Goal: Task Accomplishment & Management: Manage account settings

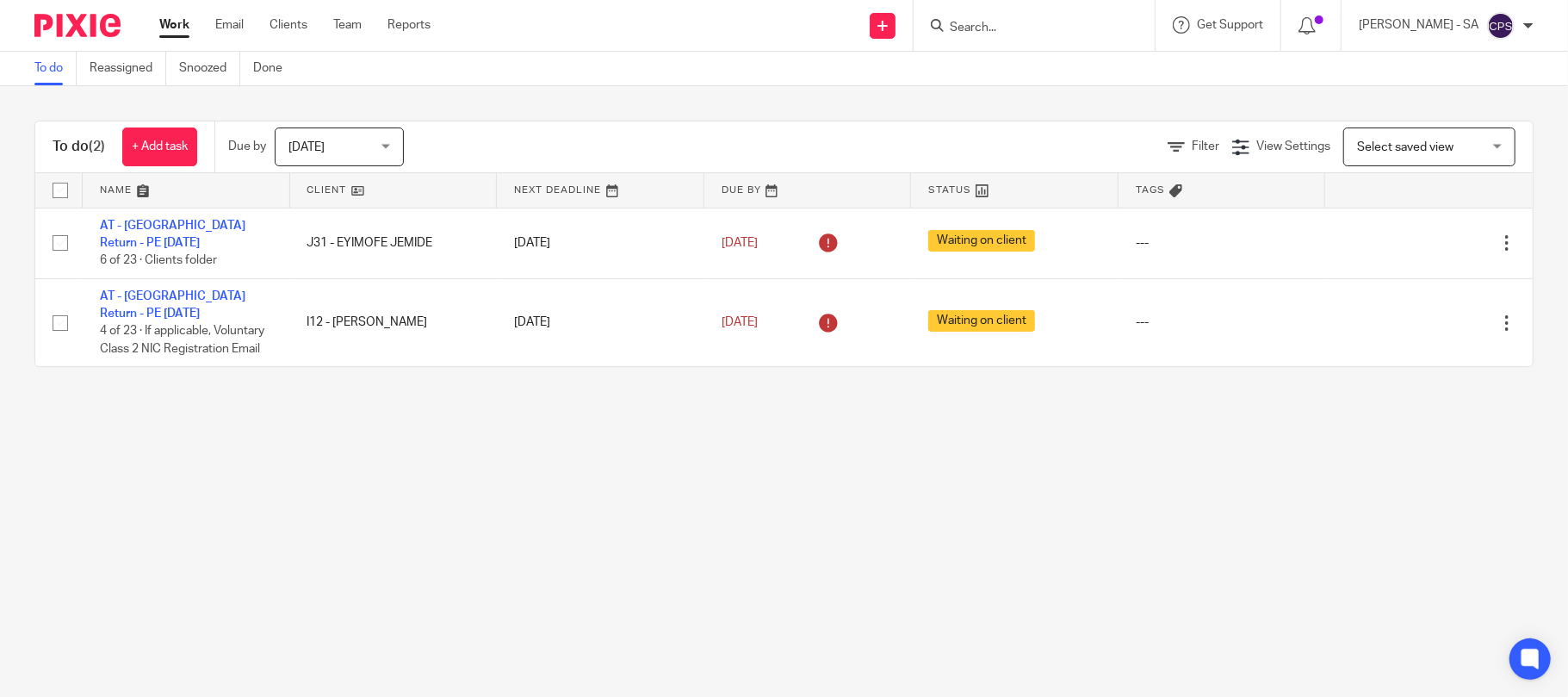
click at [370, 448] on main "To do Reassigned Snoozed Done To do (2) + Add task Due by Today Today Today Tom…" at bounding box center [784, 348] width 1568 height 697
click at [971, 18] on form at bounding box center [1040, 25] width 183 height 21
click at [971, 29] on input "Search" at bounding box center [1026, 28] width 155 height 16
type input "N46"
click at [1004, 83] on link at bounding box center [1090, 74] width 291 height 40
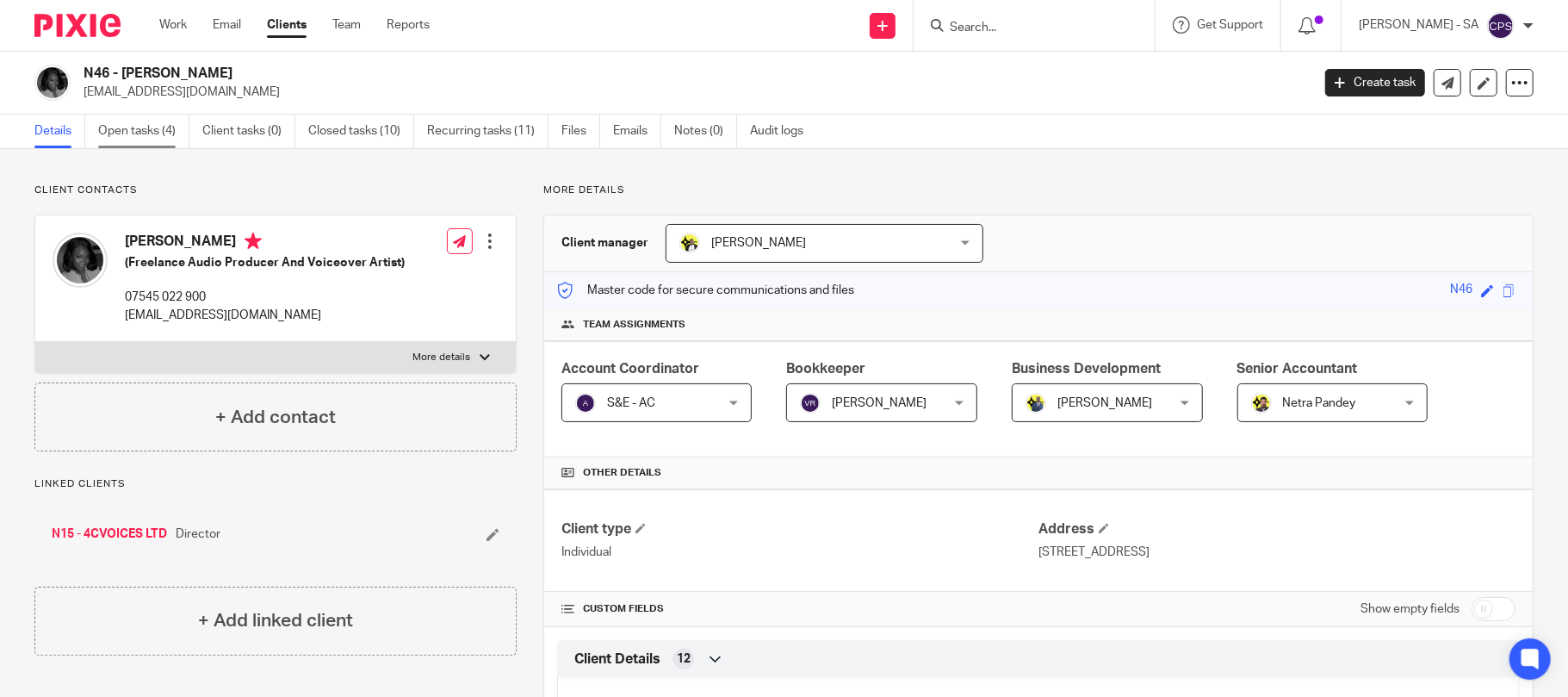
click at [132, 134] on link "Open tasks (4)" at bounding box center [144, 131] width 91 height 33
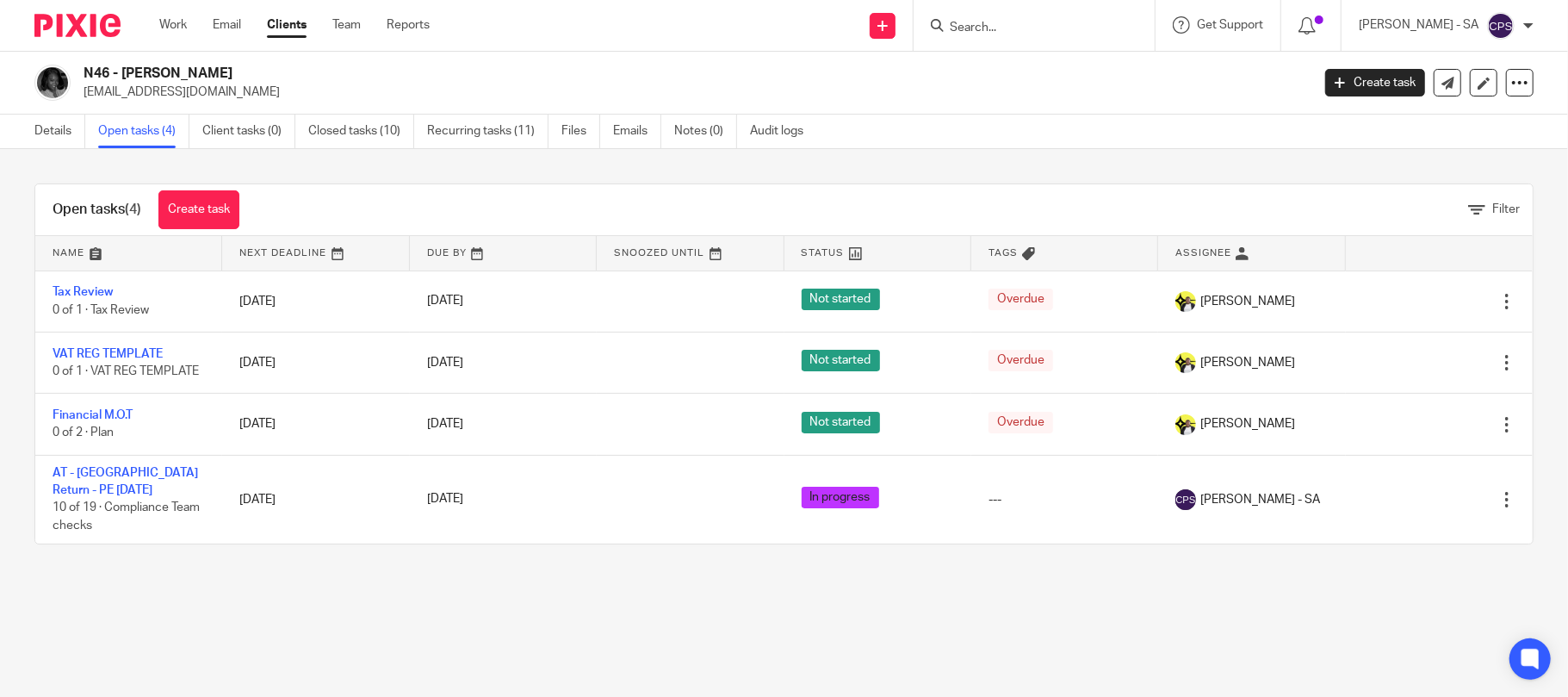
click at [985, 29] on input "Search" at bounding box center [1026, 28] width 155 height 16
type input "C72"
click at [1013, 64] on link at bounding box center [1090, 74] width 291 height 40
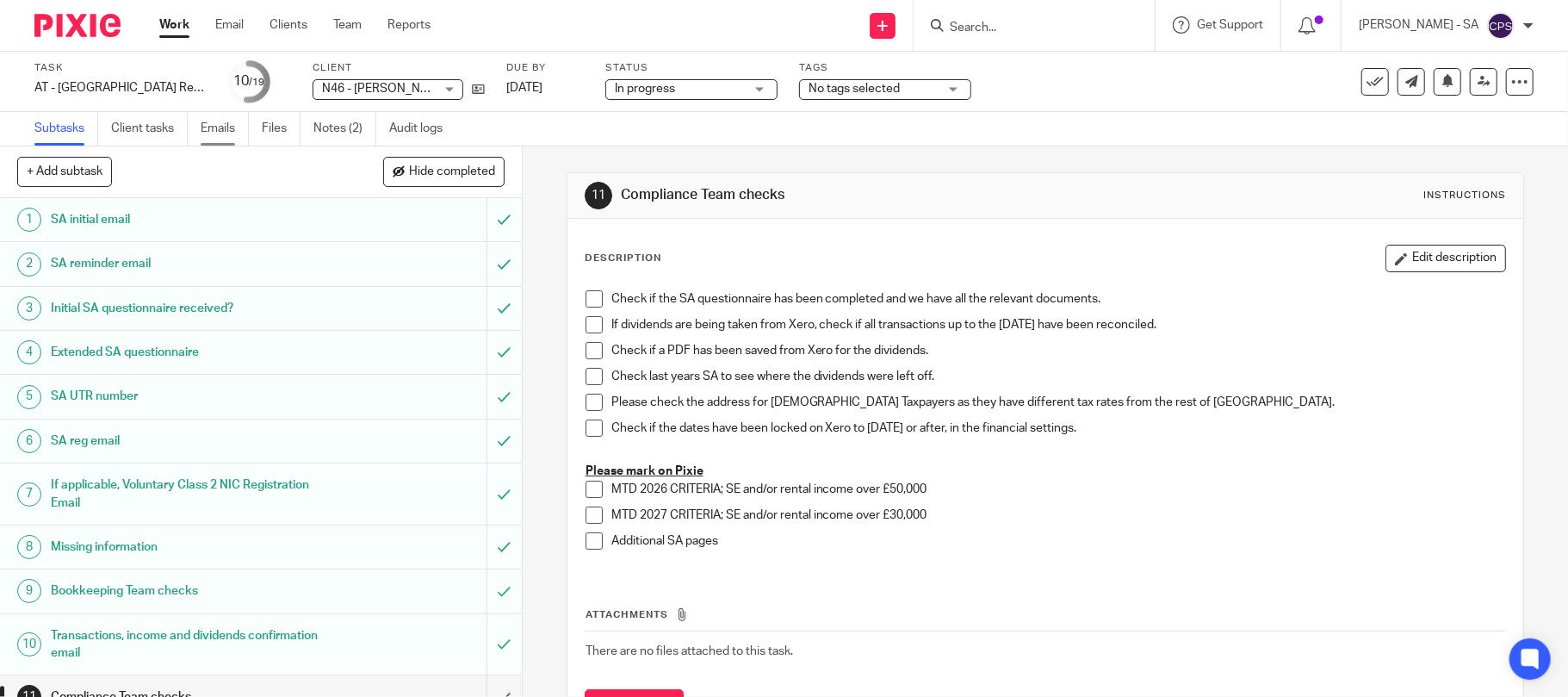
click at [232, 135] on link "Emails" at bounding box center [225, 129] width 48 height 33
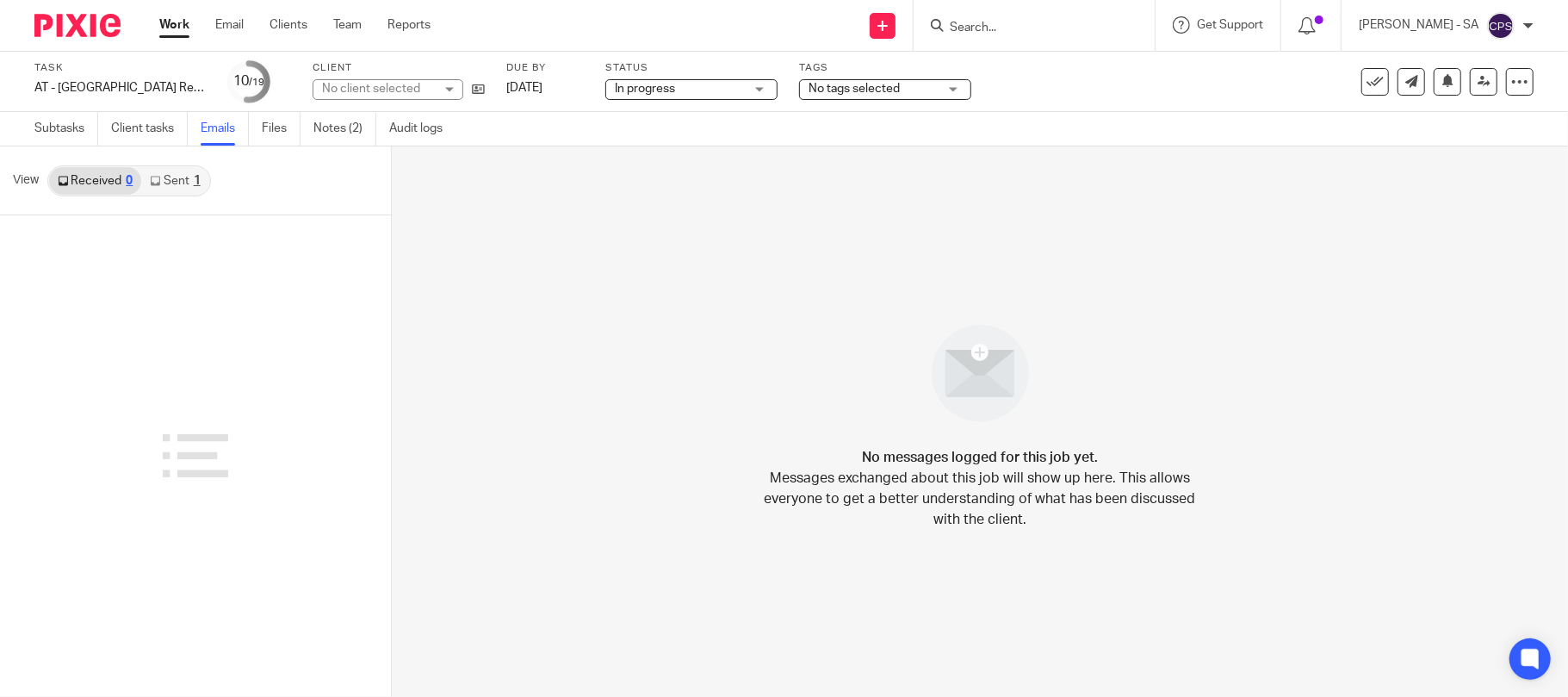
click at [186, 173] on link "Sent 1" at bounding box center [174, 180] width 67 height 28
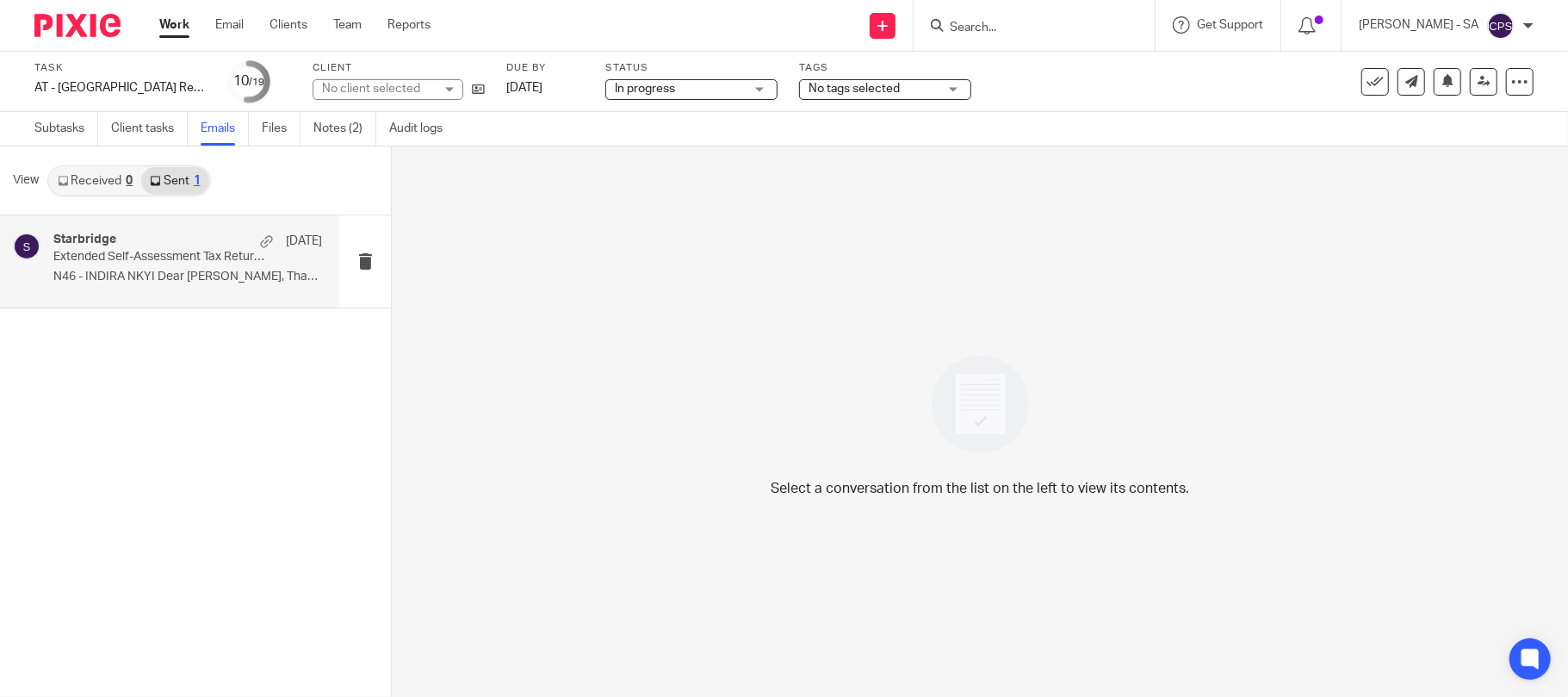
click at [125, 252] on p "Extended Self-Assessment Tax Return Questionnaire" at bounding box center [161, 257] width 215 height 15
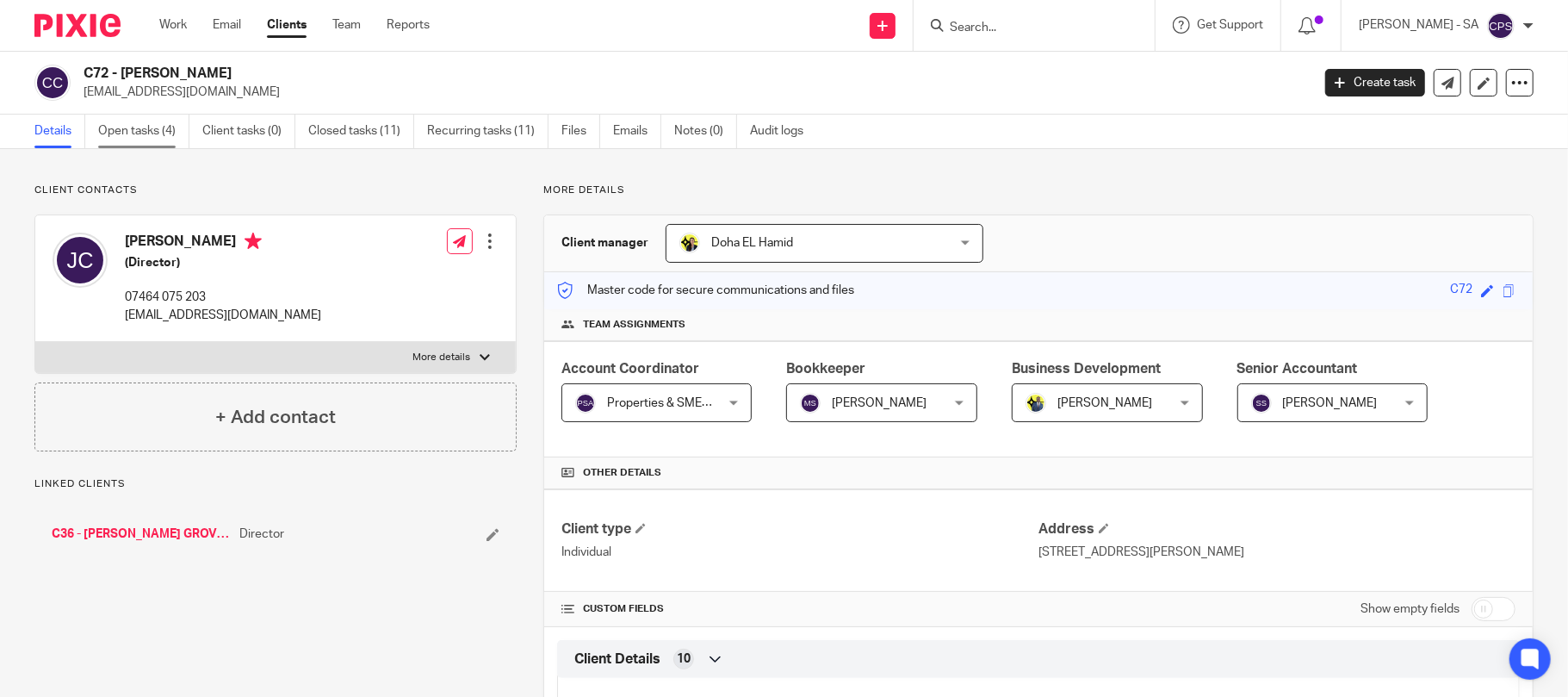
click at [160, 119] on link "Open tasks (4)" at bounding box center [144, 131] width 91 height 33
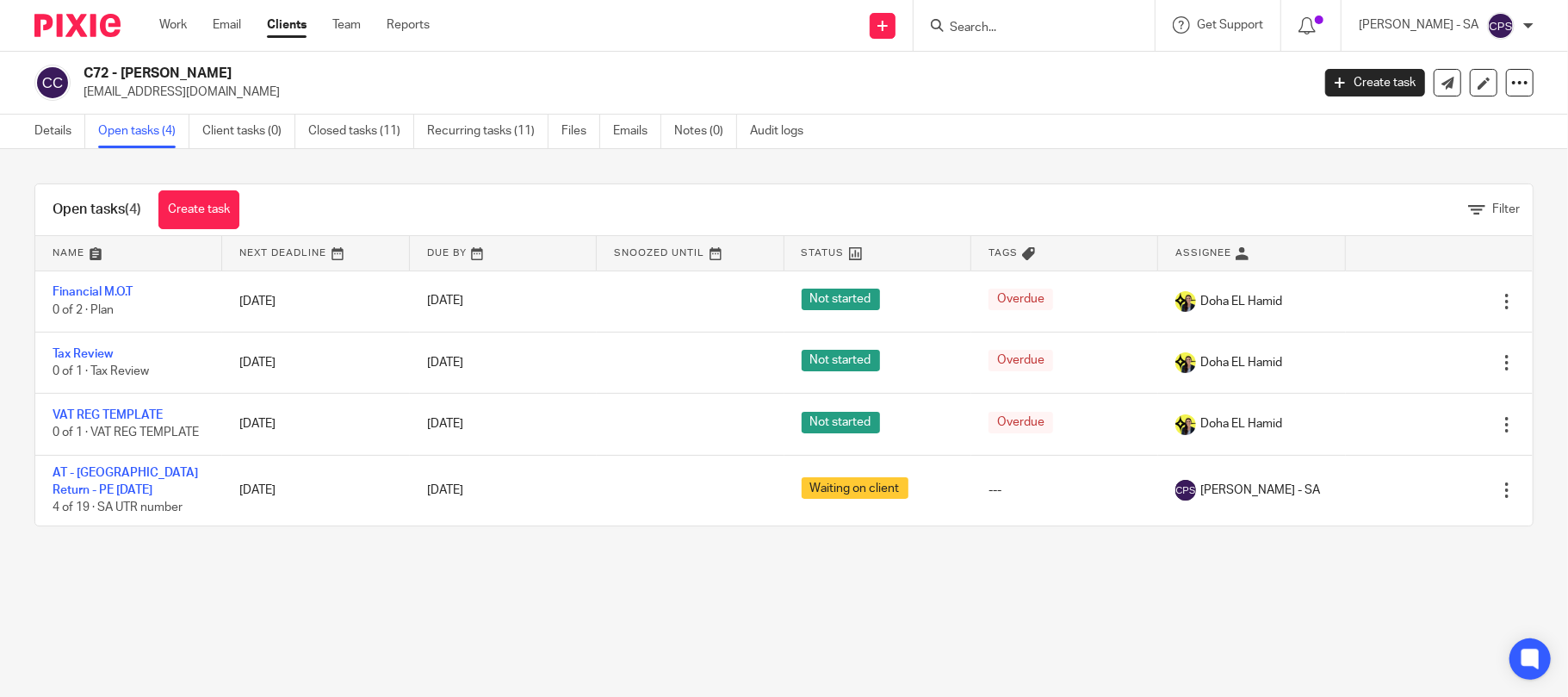
click at [966, 24] on input "Search" at bounding box center [1026, 28] width 155 height 16
type input "E59"
click at [1034, 76] on link at bounding box center [1090, 74] width 291 height 40
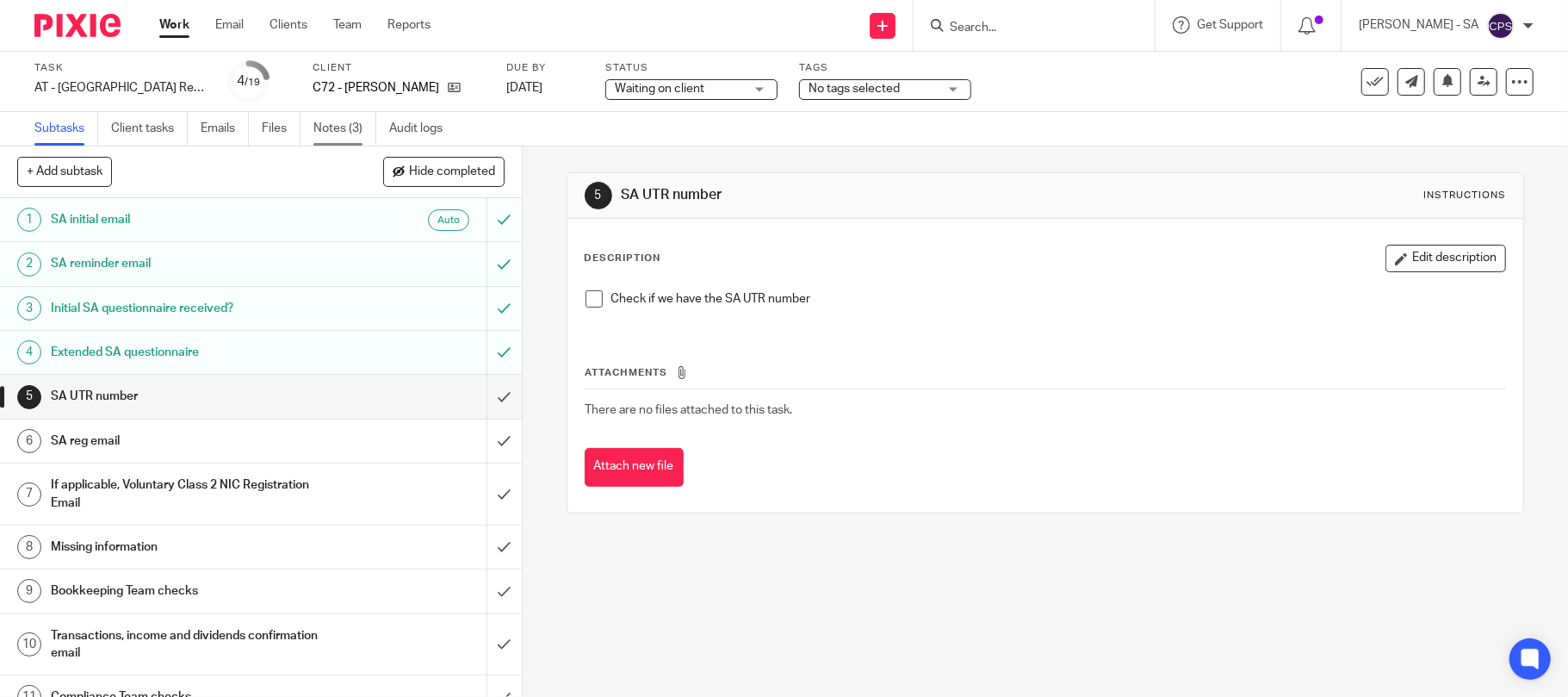
click at [334, 122] on link "Notes (3)" at bounding box center [344, 129] width 63 height 33
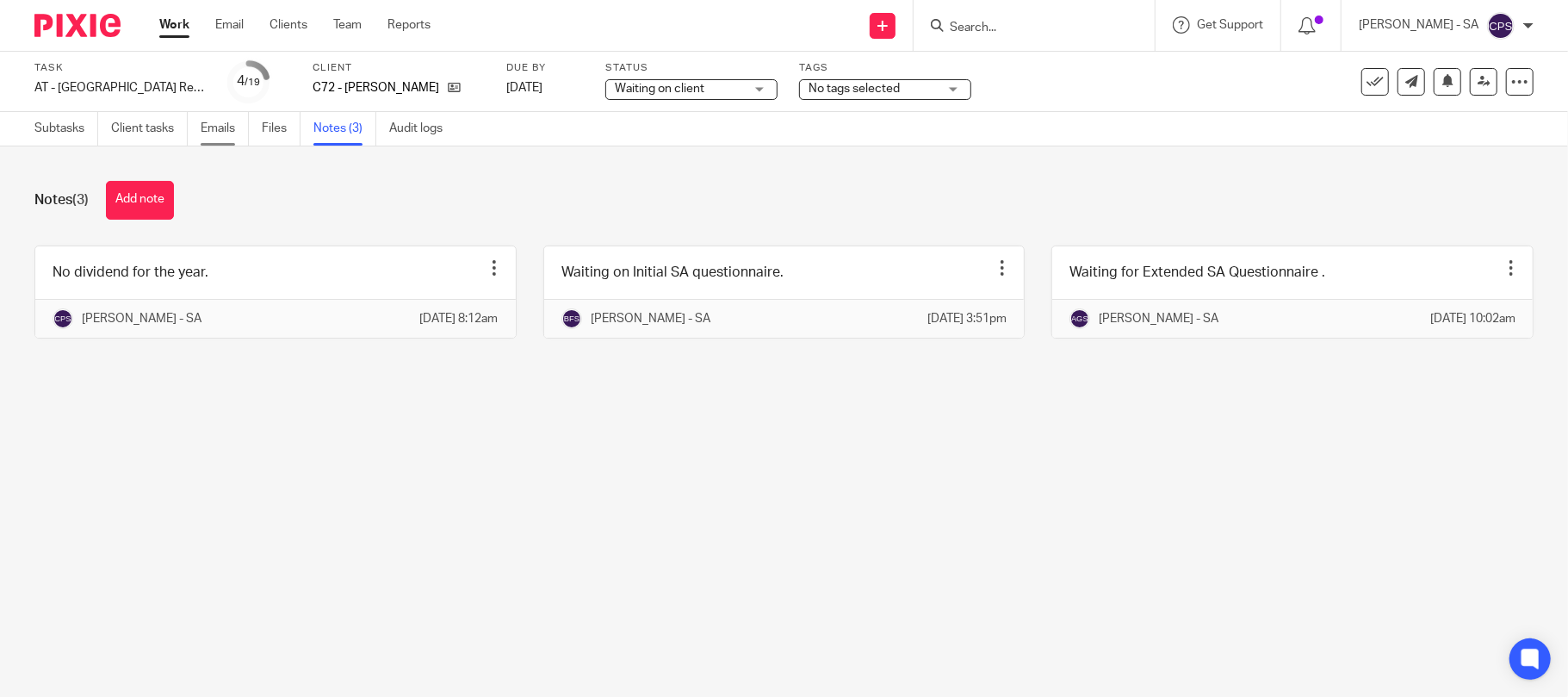
click at [210, 129] on link "Emails" at bounding box center [225, 129] width 48 height 33
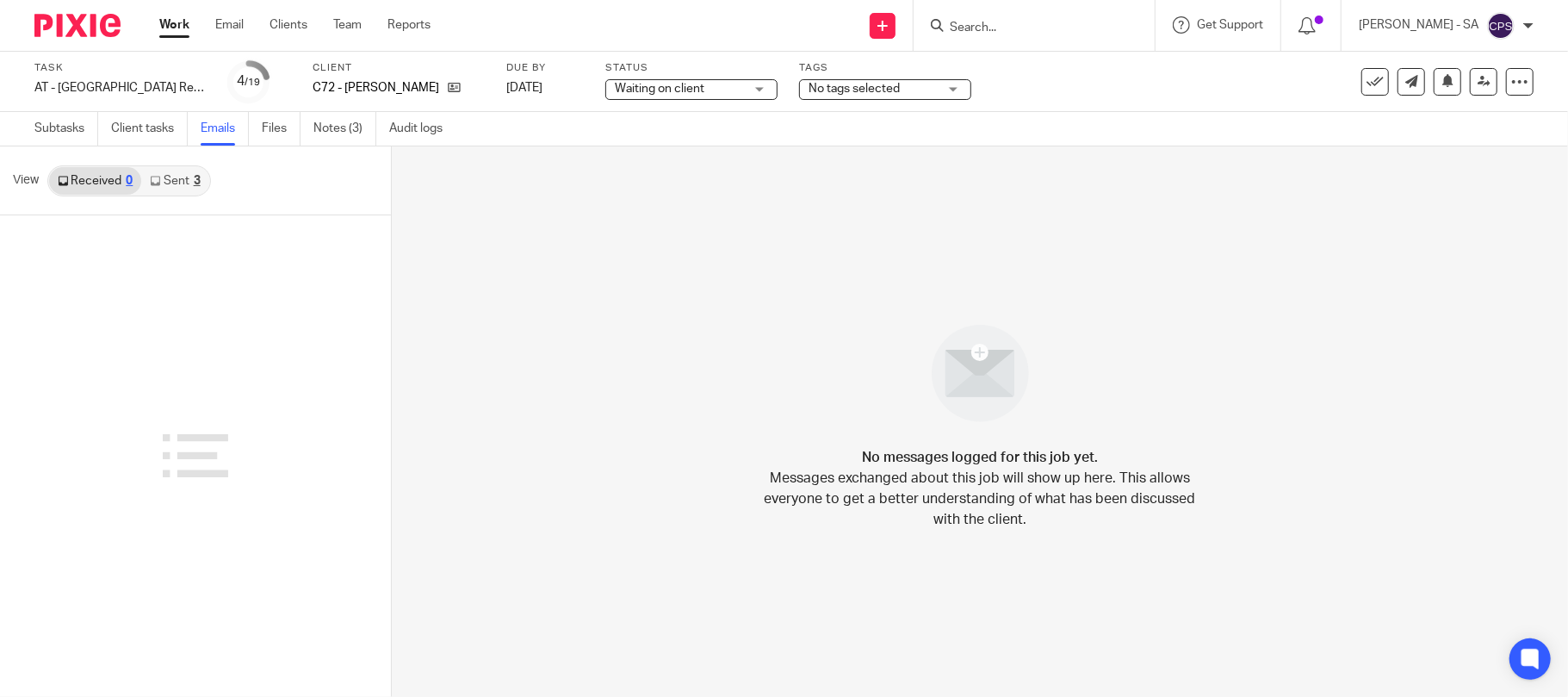
click at [184, 183] on link "Sent 3" at bounding box center [174, 180] width 67 height 28
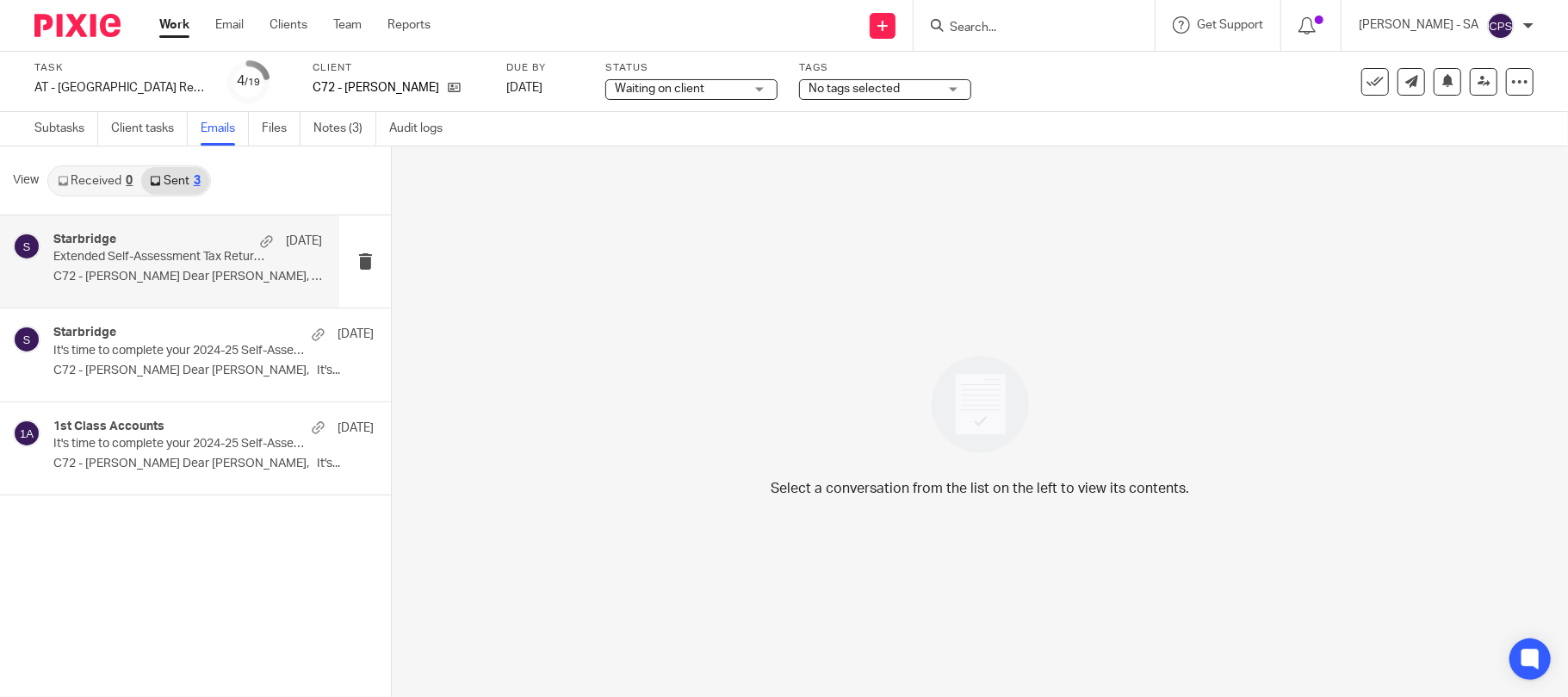
click at [64, 261] on p "Extended Self-Assessment Tax Return Questionnaire" at bounding box center [161, 257] width 215 height 15
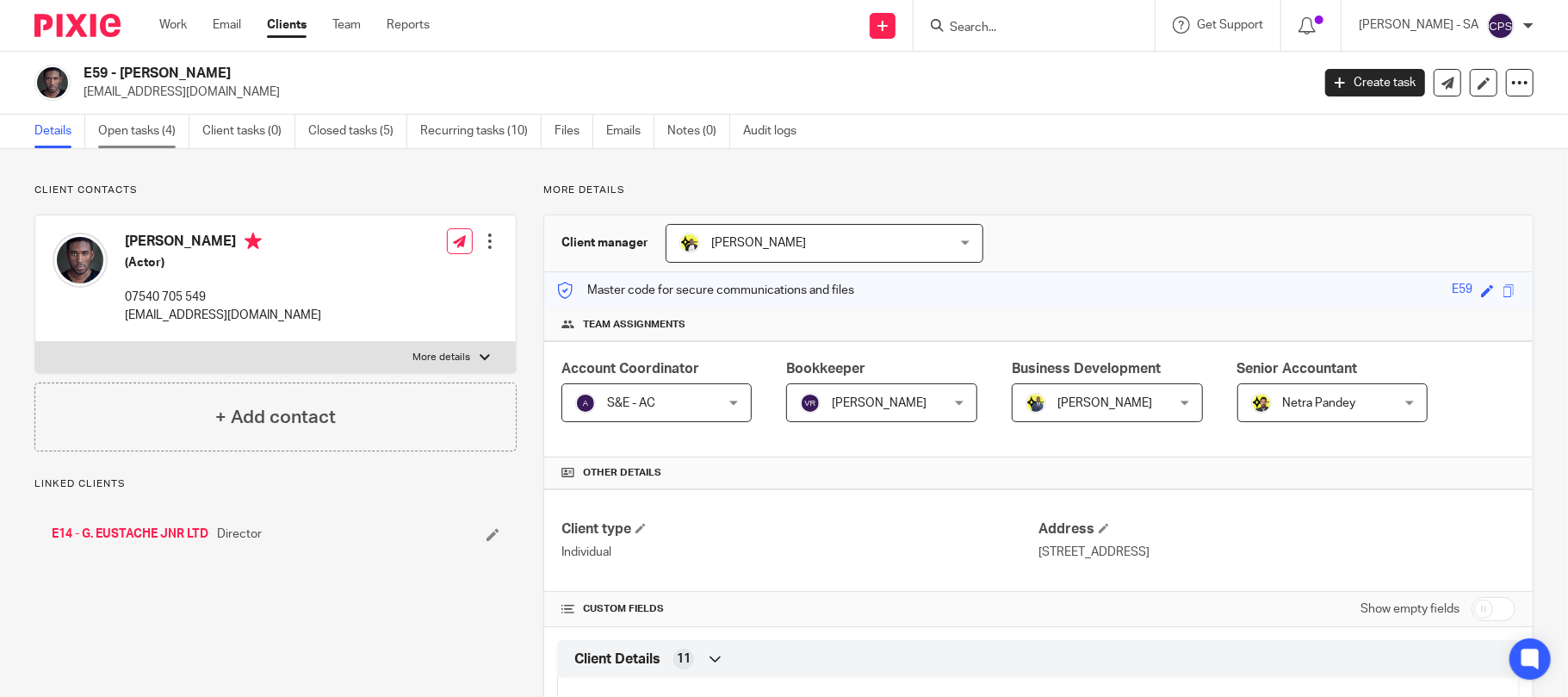
click at [167, 129] on link "Open tasks (4)" at bounding box center [144, 131] width 91 height 33
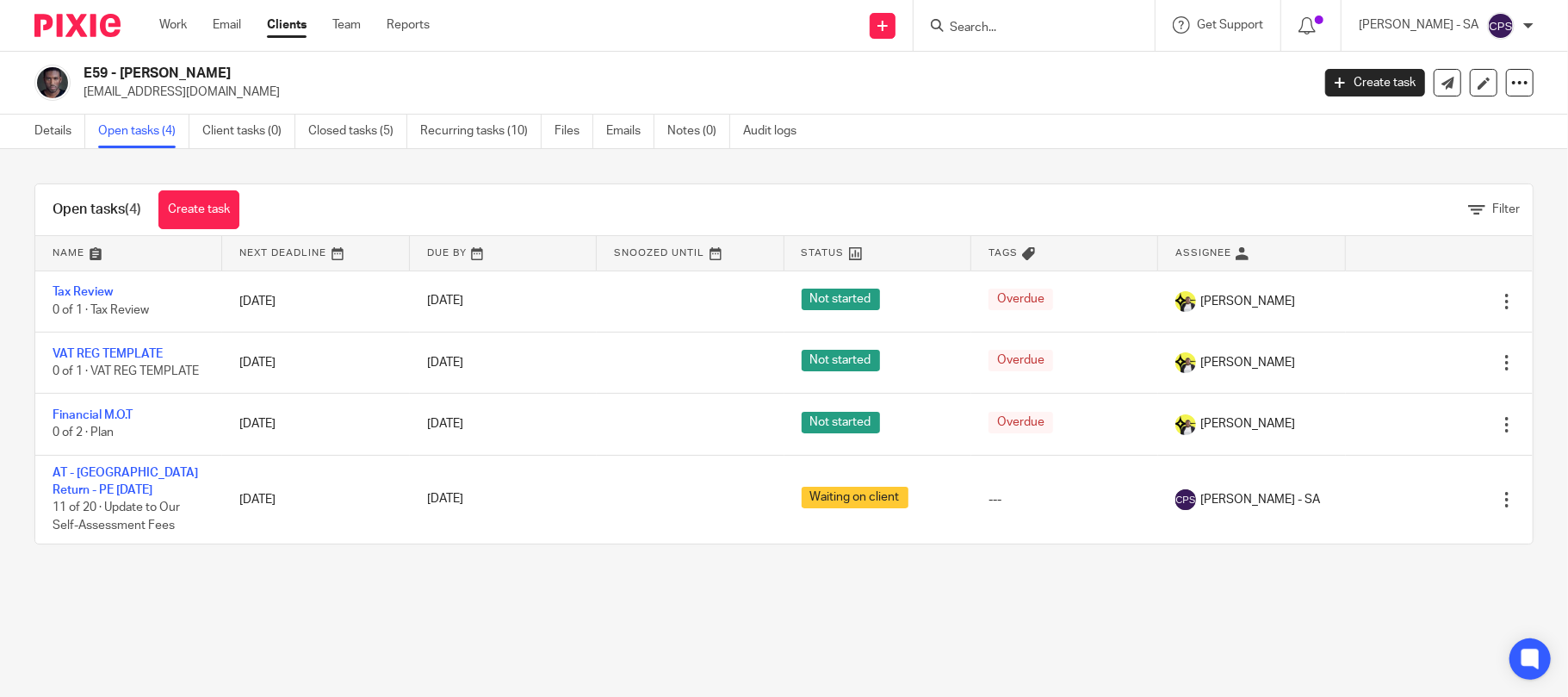
click at [990, 26] on input "Search" at bounding box center [1026, 28] width 155 height 16
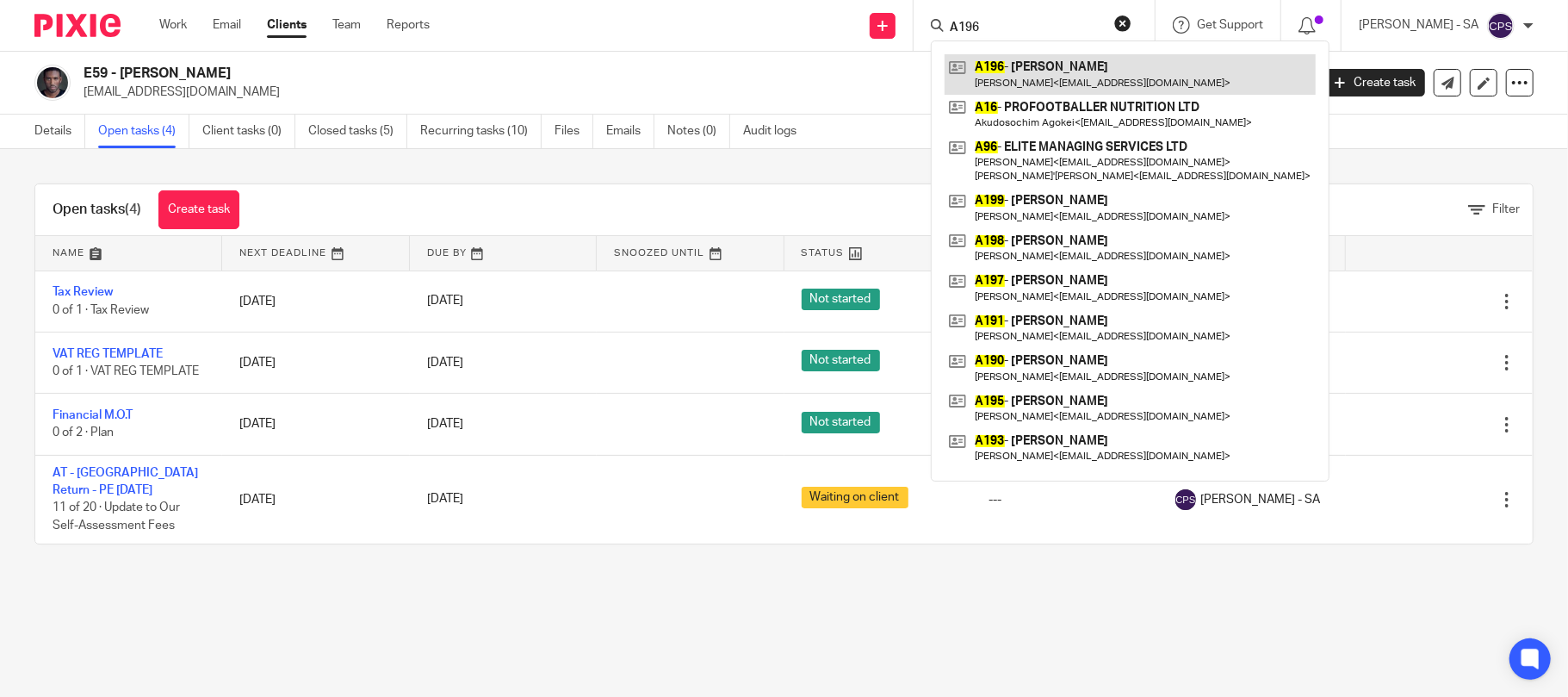
type input "A196"
click at [1028, 64] on link at bounding box center [1130, 74] width 371 height 40
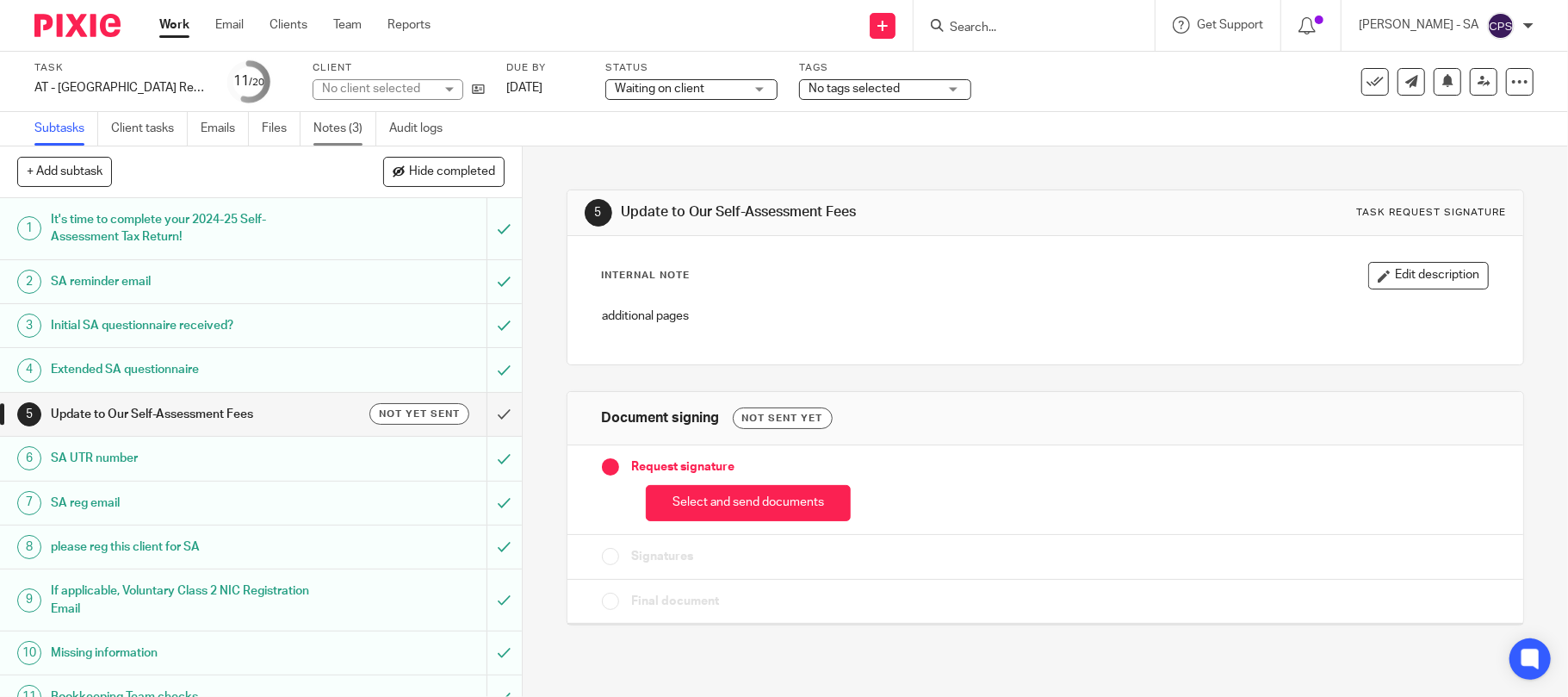
click at [358, 126] on link "Notes (3)" at bounding box center [344, 129] width 63 height 33
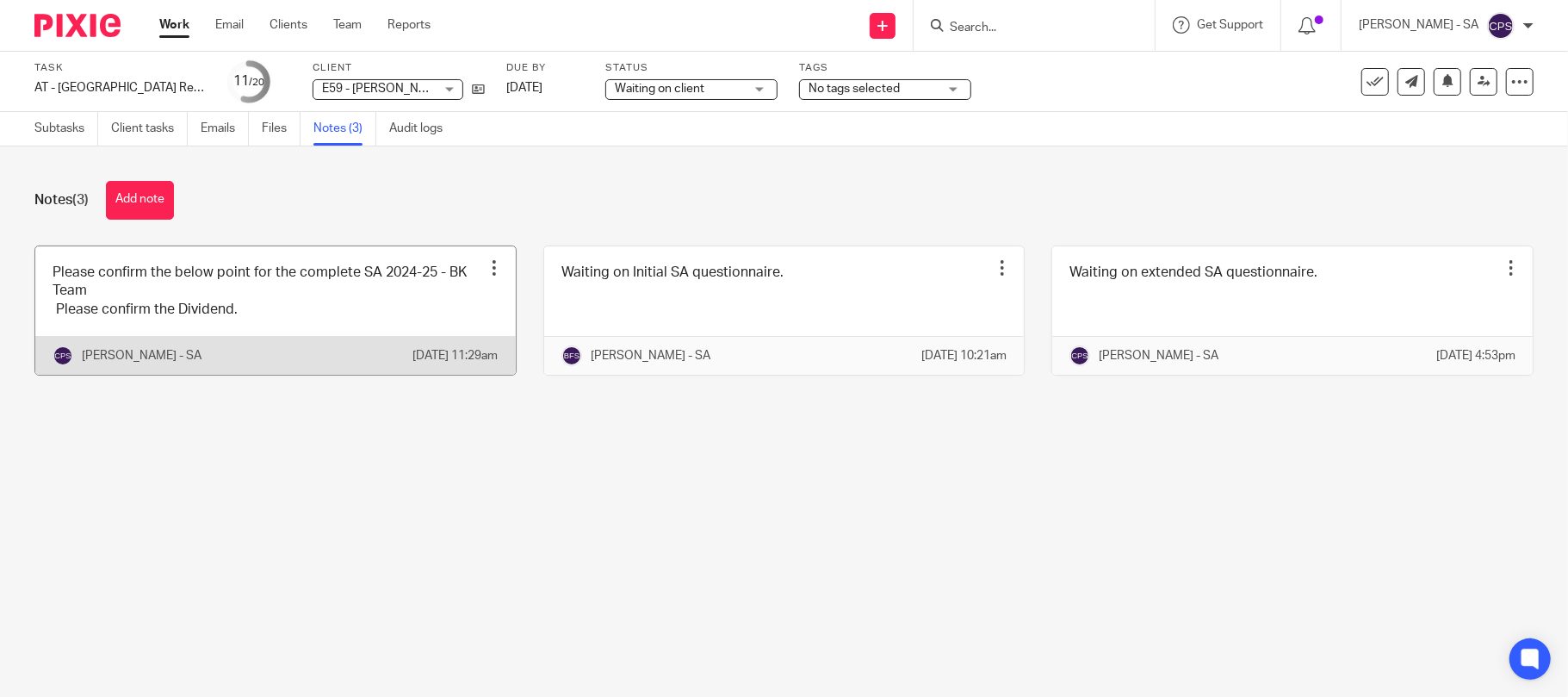
click at [168, 297] on link at bounding box center [275, 310] width 481 height 128
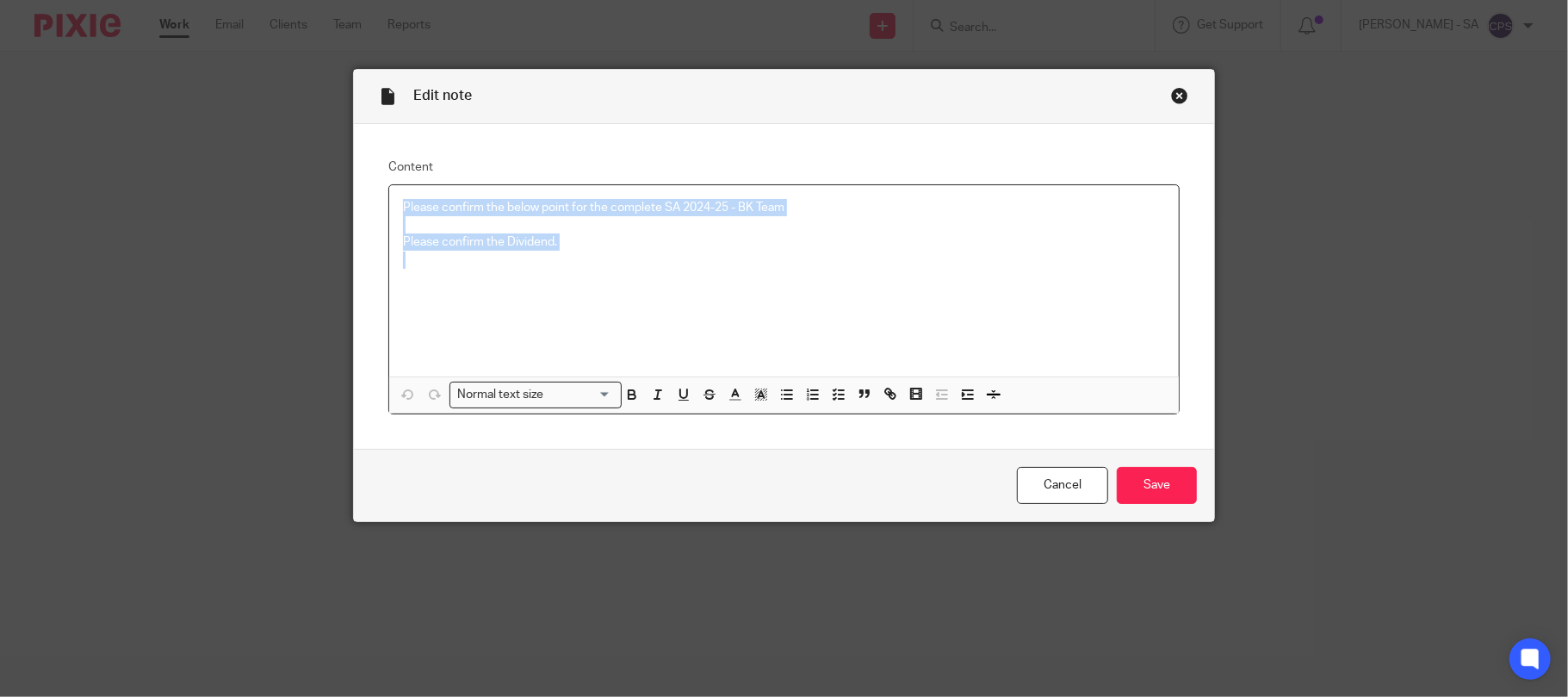
drag, startPoint x: 393, startPoint y: 205, endPoint x: 558, endPoint y: 252, distance: 171.6
click at [558, 252] on div "Please confirm the below point for the complete SA 2024-25 - BK Team Please con…" at bounding box center [784, 281] width 791 height 192
click at [831, 393] on icon "button" at bounding box center [839, 394] width 16 height 16
click at [403, 208] on span at bounding box center [412, 207] width 17 height 17
click at [403, 227] on span at bounding box center [412, 233] width 17 height 17
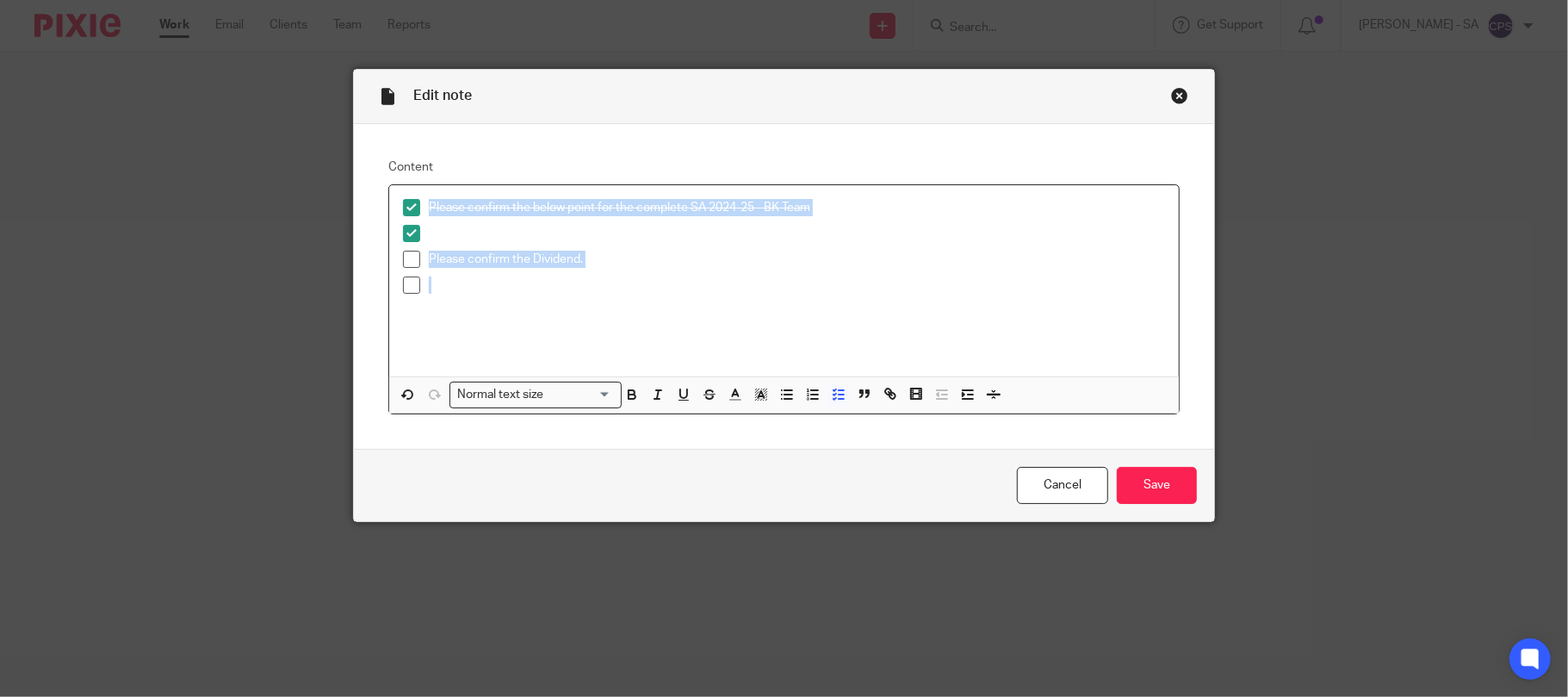
click at [403, 256] on span at bounding box center [412, 259] width 17 height 17
click at [404, 283] on span at bounding box center [412, 285] width 17 height 17
click at [1148, 484] on input "Save" at bounding box center [1156, 485] width 80 height 37
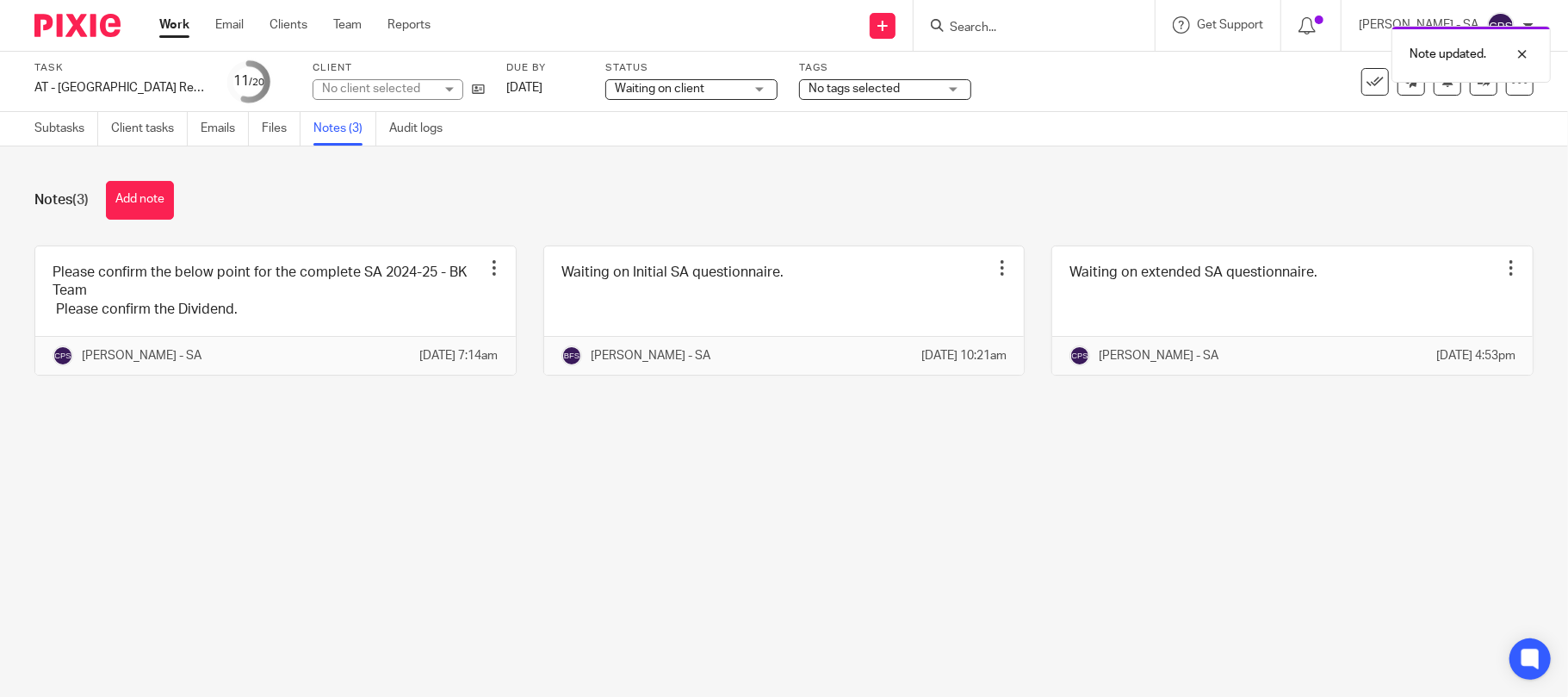
click at [401, 103] on div "Task AT - [GEOGRAPHIC_DATA] Return - PE [DATE] Save AT - [GEOGRAPHIC_DATA] Retu…" at bounding box center [784, 81] width 1568 height 60
click at [401, 91] on div "No client selected" at bounding box center [378, 88] width 112 height 17
click at [401, 91] on div "No client selected" at bounding box center [371, 88] width 99 height 12
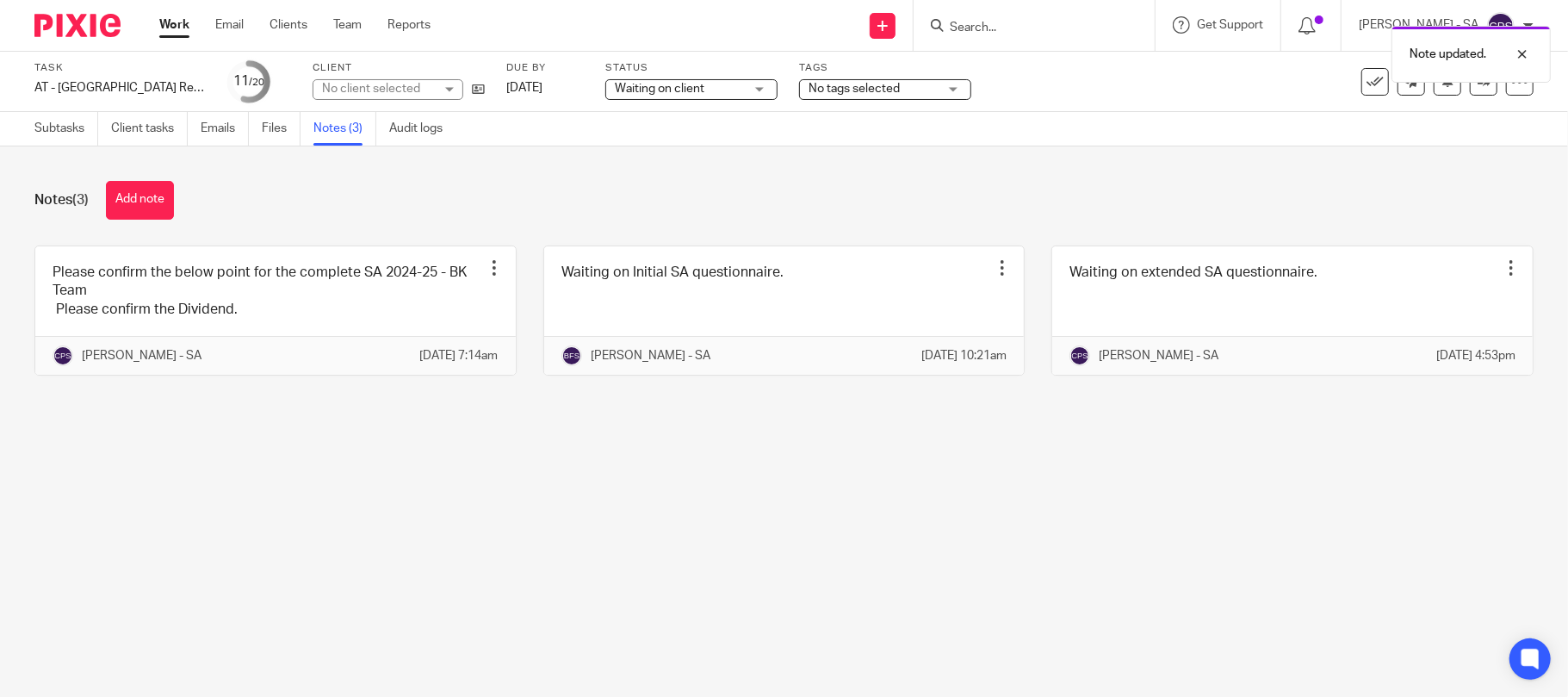
click at [404, 89] on div "No client selected" at bounding box center [378, 88] width 112 height 17
click at [404, 89] on div "No client selected" at bounding box center [371, 88] width 99 height 12
click at [404, 87] on div "No client selected" at bounding box center [371, 88] width 99 height 12
click at [404, 87] on div "No client selected" at bounding box center [378, 88] width 112 height 17
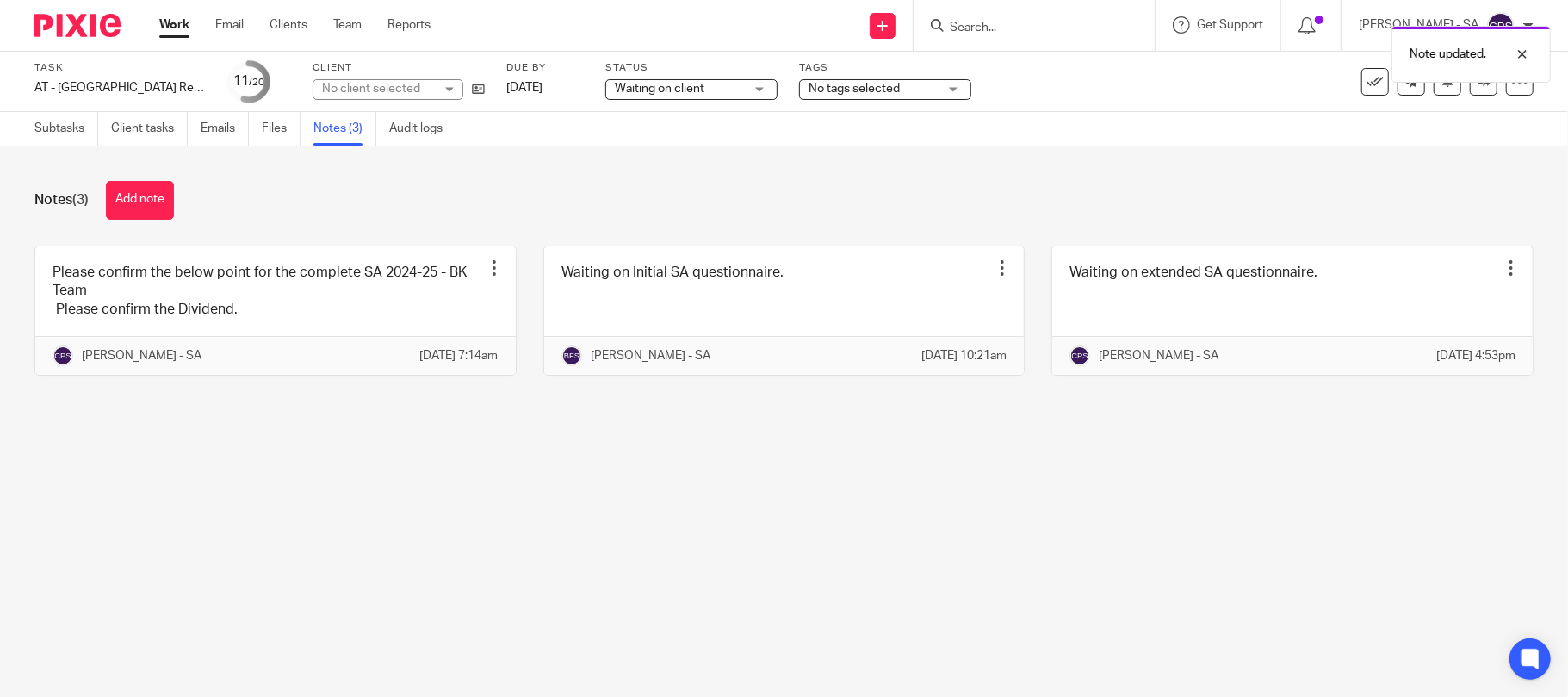
click at [401, 87] on div "No client selected" at bounding box center [378, 88] width 112 height 17
click at [401, 87] on div "No client selected" at bounding box center [371, 88] width 99 height 12
click at [401, 85] on div "No client selected" at bounding box center [371, 88] width 99 height 12
click at [422, 201] on div "Notes (3) Add note" at bounding box center [784, 200] width 1500 height 39
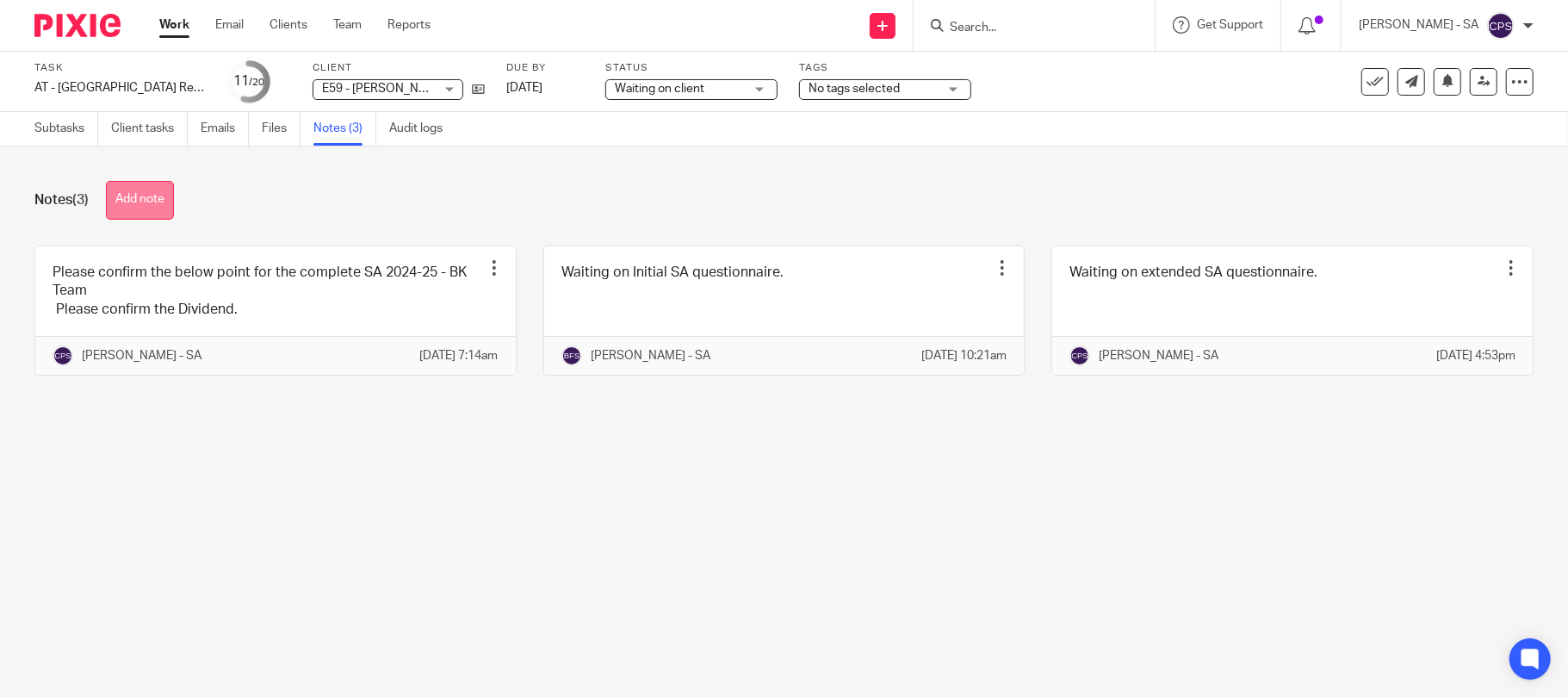
click at [143, 210] on button "Add note" at bounding box center [140, 200] width 68 height 39
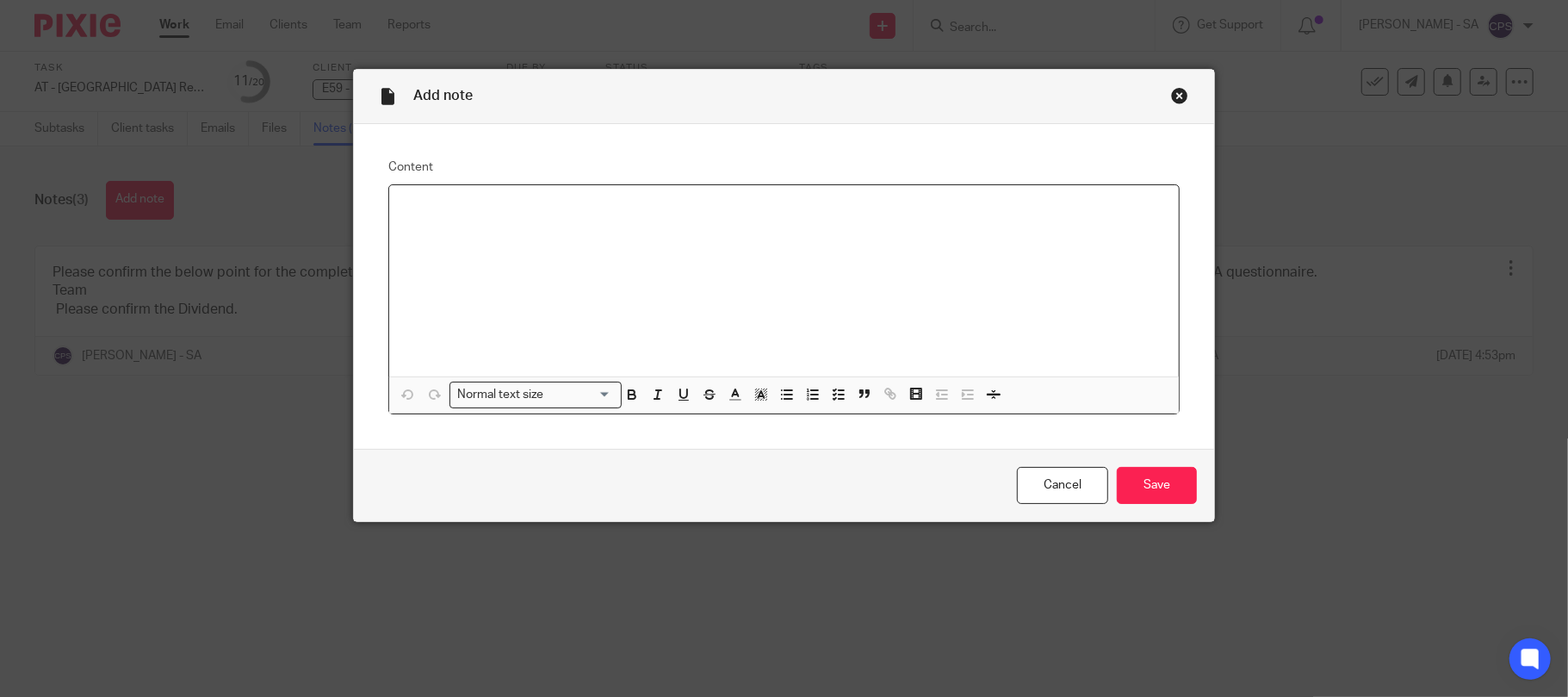
click at [407, 211] on p at bounding box center [784, 207] width 763 height 17
click at [1147, 482] on input "Save" at bounding box center [1156, 485] width 80 height 37
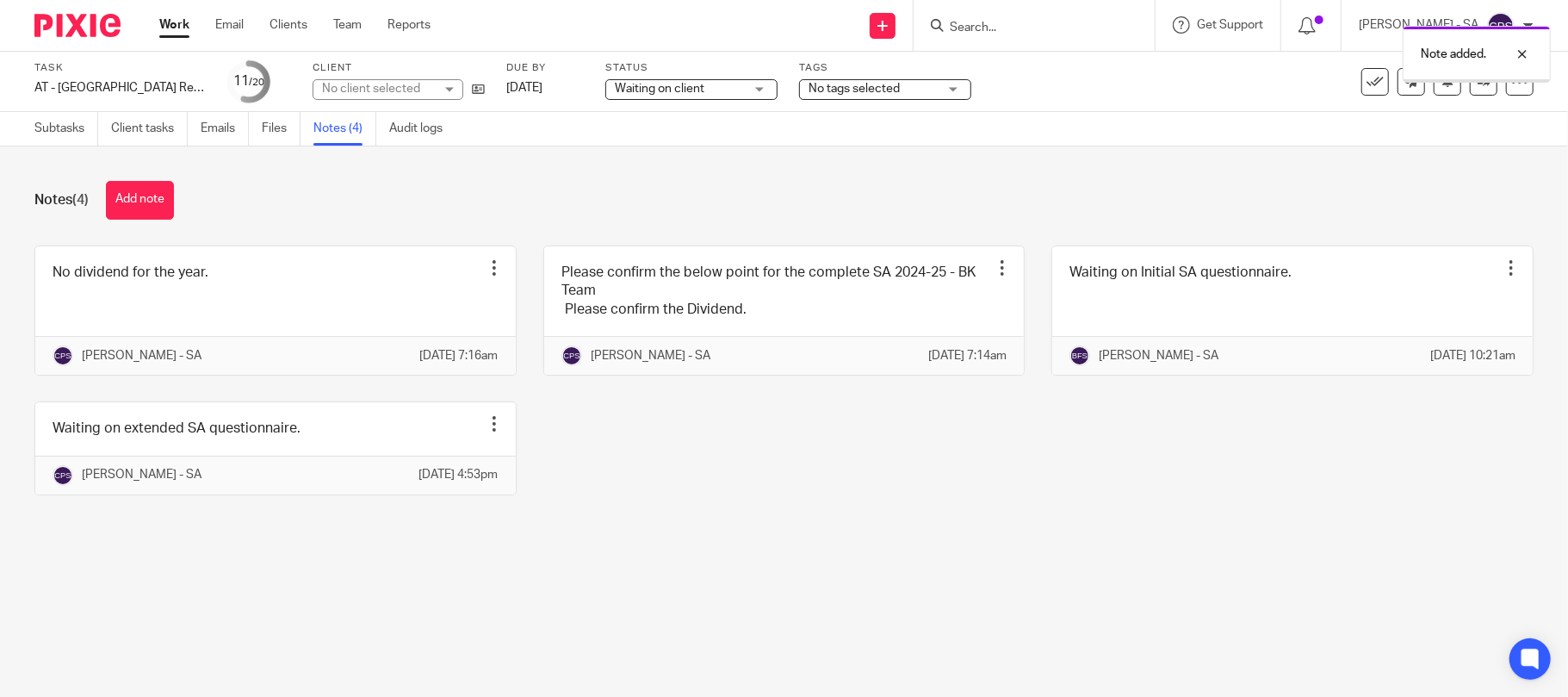
click at [577, 555] on div "Notes (4) Add note No dividend for the year. Edit note Delete note Chirag Patol…" at bounding box center [784, 351] width 1568 height 409
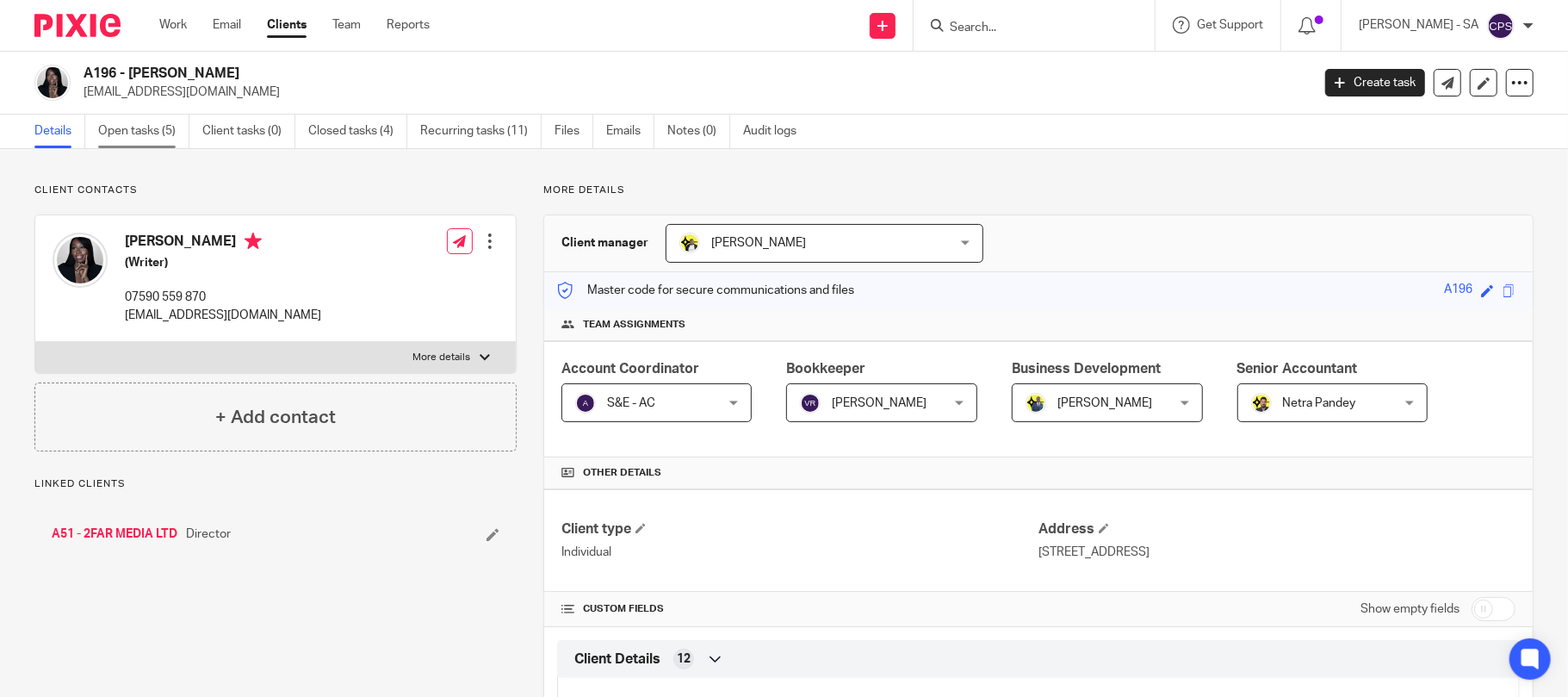
click at [150, 129] on link "Open tasks (5)" at bounding box center [144, 131] width 91 height 33
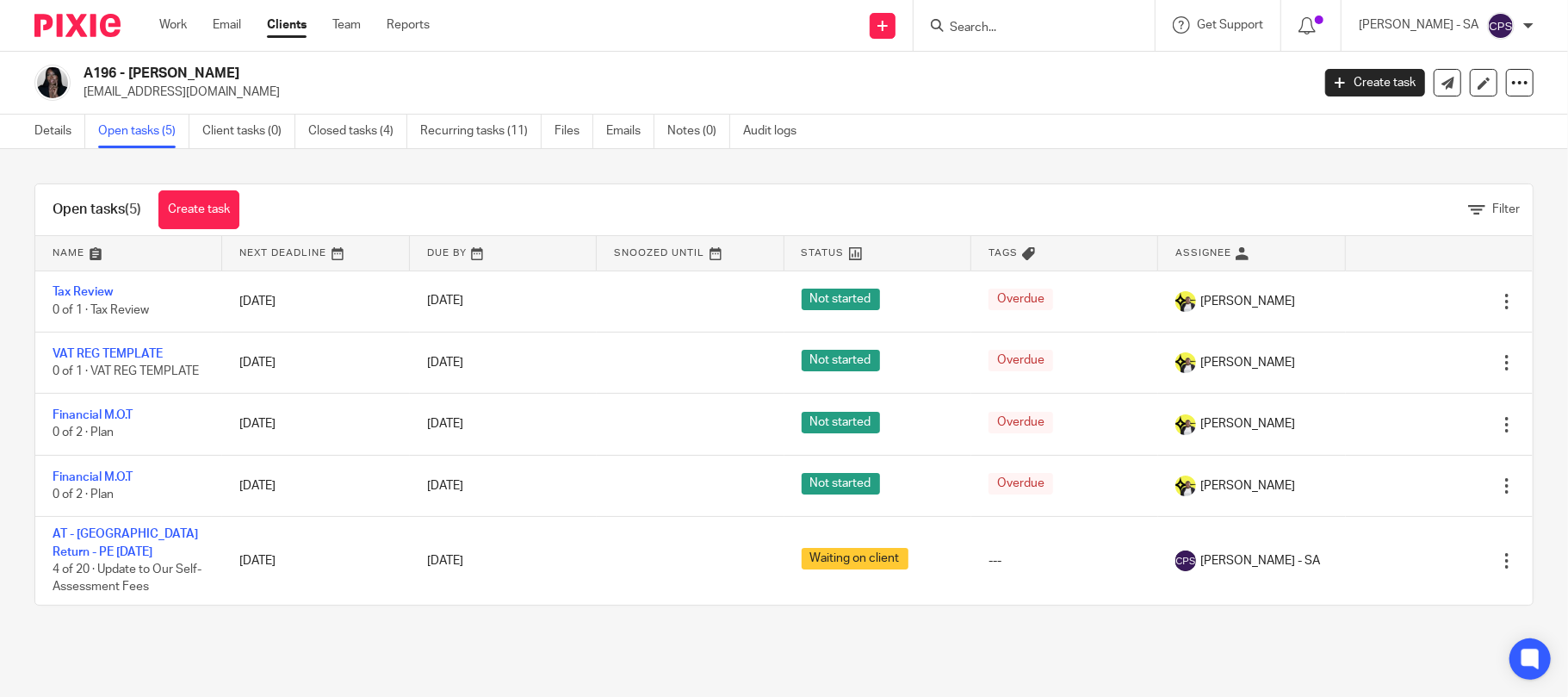
click at [968, 31] on input "Search" at bounding box center [1026, 28] width 155 height 16
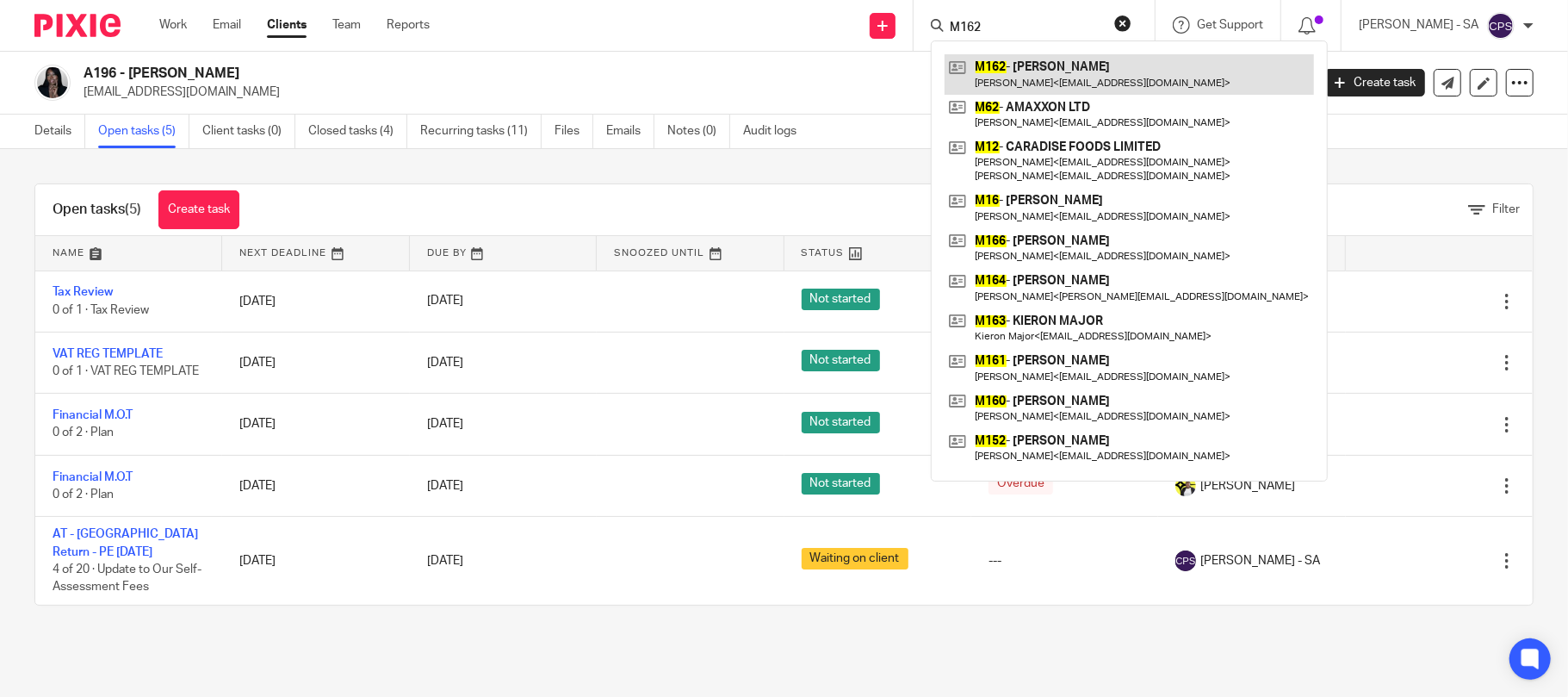
type input "M162"
click at [993, 59] on link at bounding box center [1129, 74] width 369 height 40
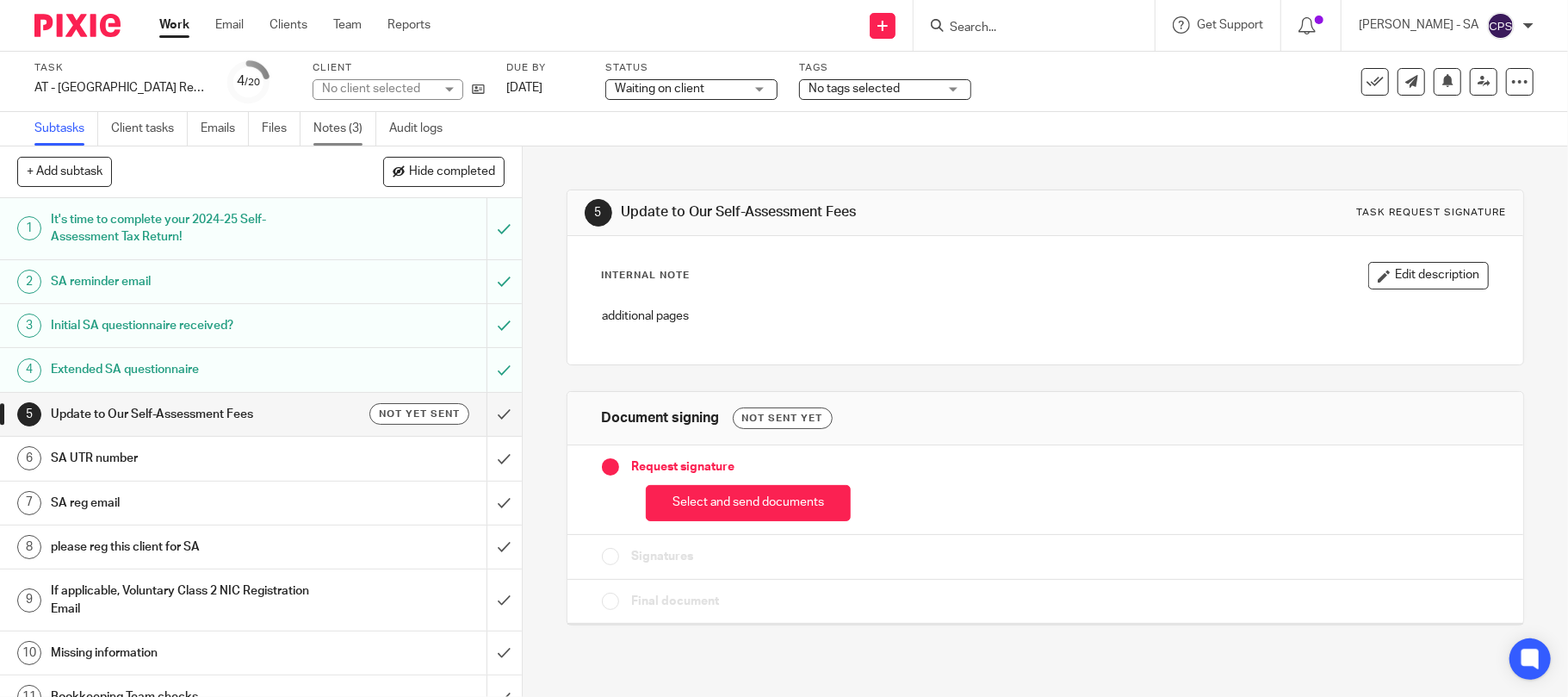
click at [339, 124] on link "Notes (3)" at bounding box center [344, 129] width 63 height 33
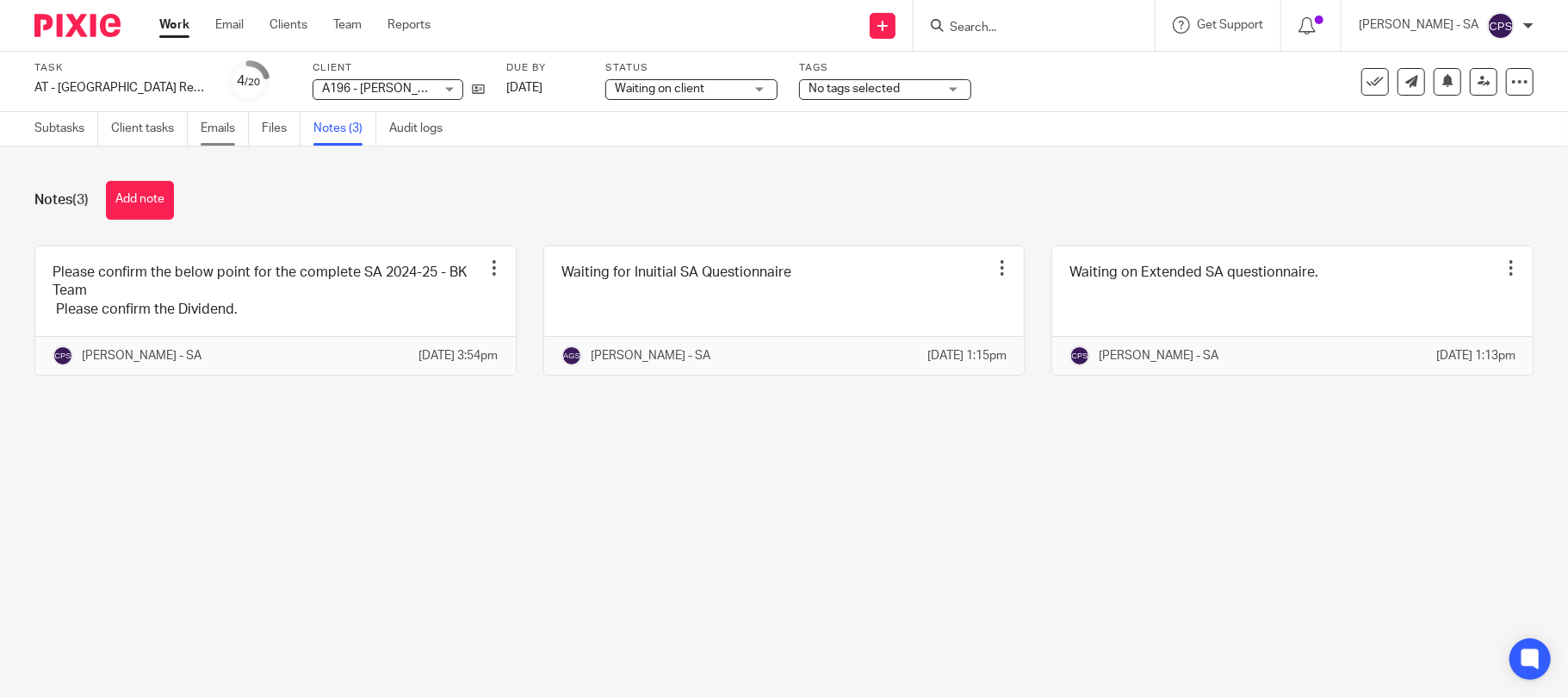
click at [222, 136] on link "Emails" at bounding box center [225, 129] width 48 height 33
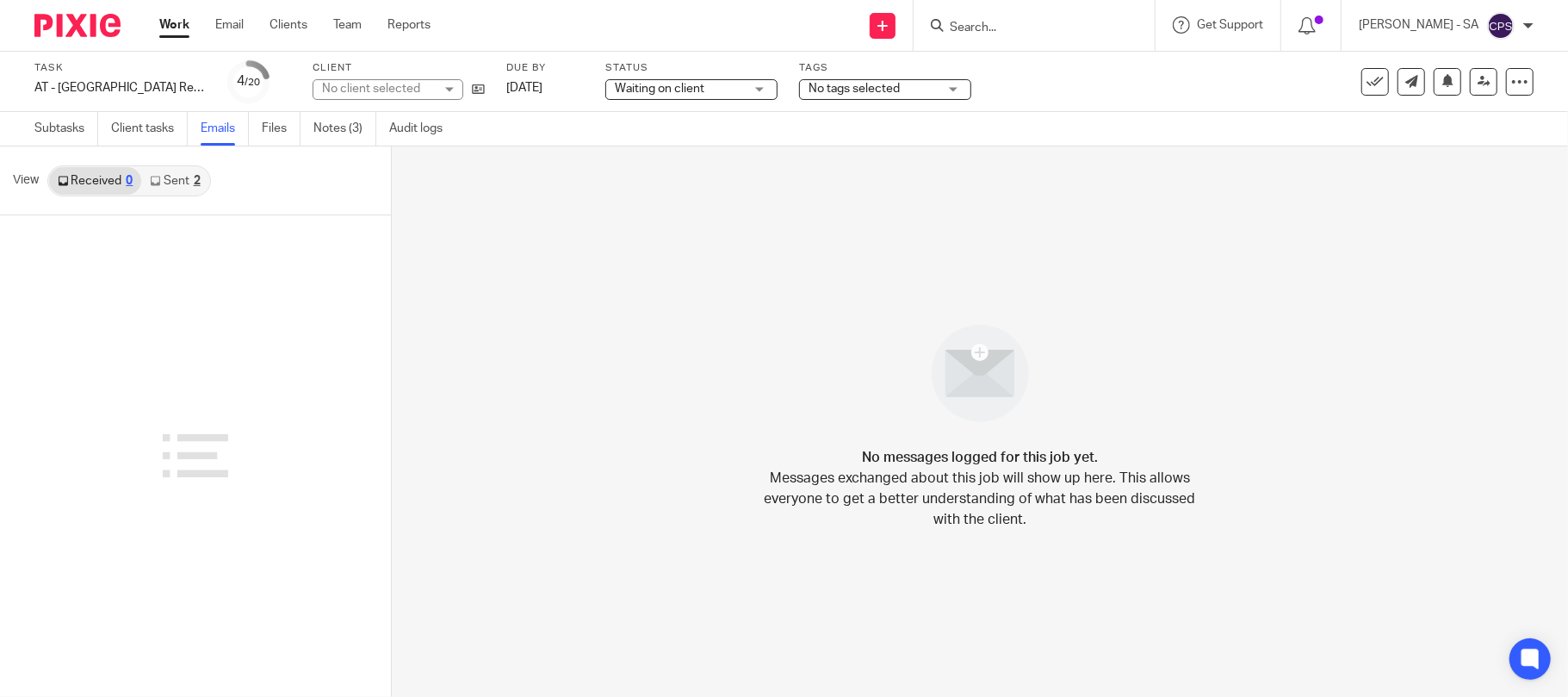
click at [339, 89] on div "No client selected" at bounding box center [378, 88] width 112 height 17
click at [339, 89] on div "No client selected" at bounding box center [371, 88] width 99 height 12
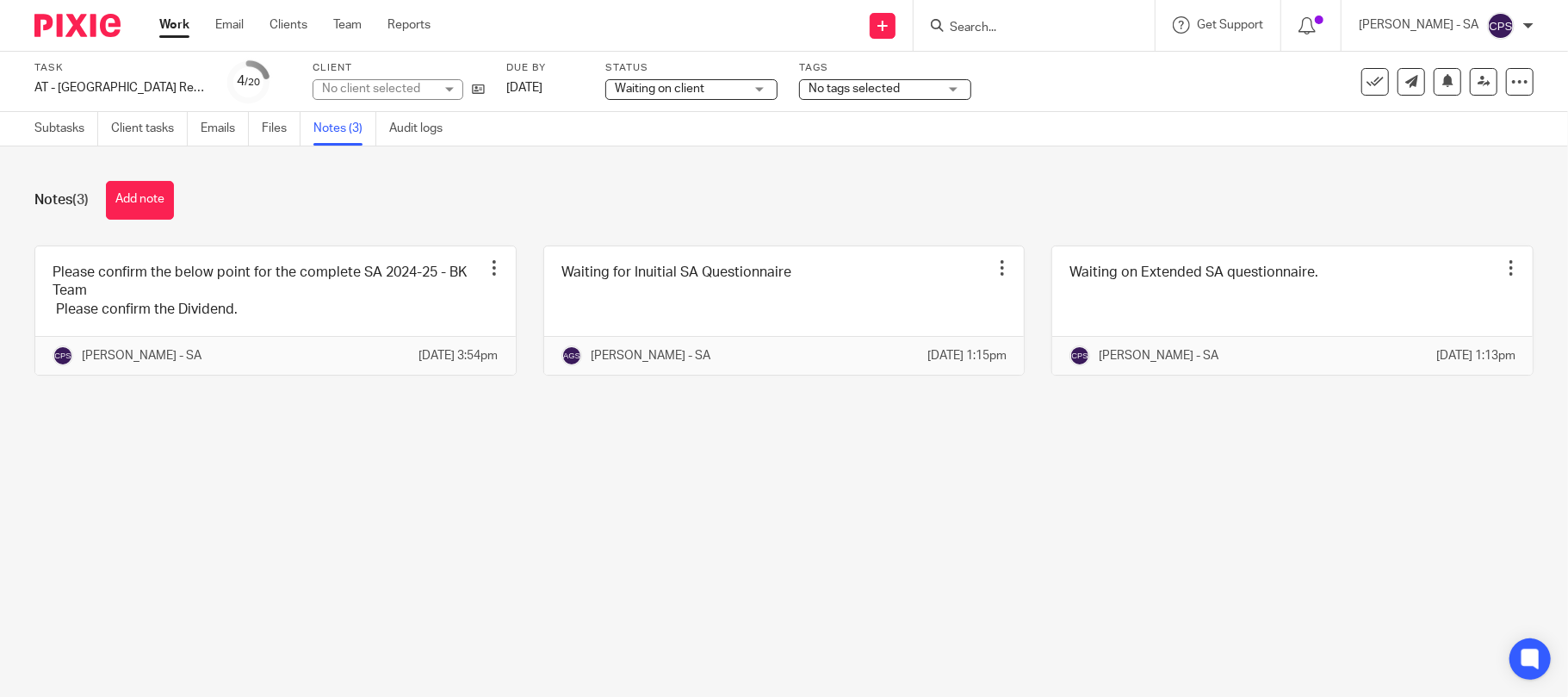
click at [346, 87] on div "No client selected" at bounding box center [378, 88] width 112 height 17
click at [346, 87] on div "No client selected" at bounding box center [371, 88] width 99 height 12
click at [334, 95] on div "No client selected" at bounding box center [378, 88] width 112 height 17
click at [334, 95] on div "No client selected" at bounding box center [389, 89] width 151 height 20
click at [451, 90] on div "No client selected" at bounding box center [389, 89] width 151 height 20
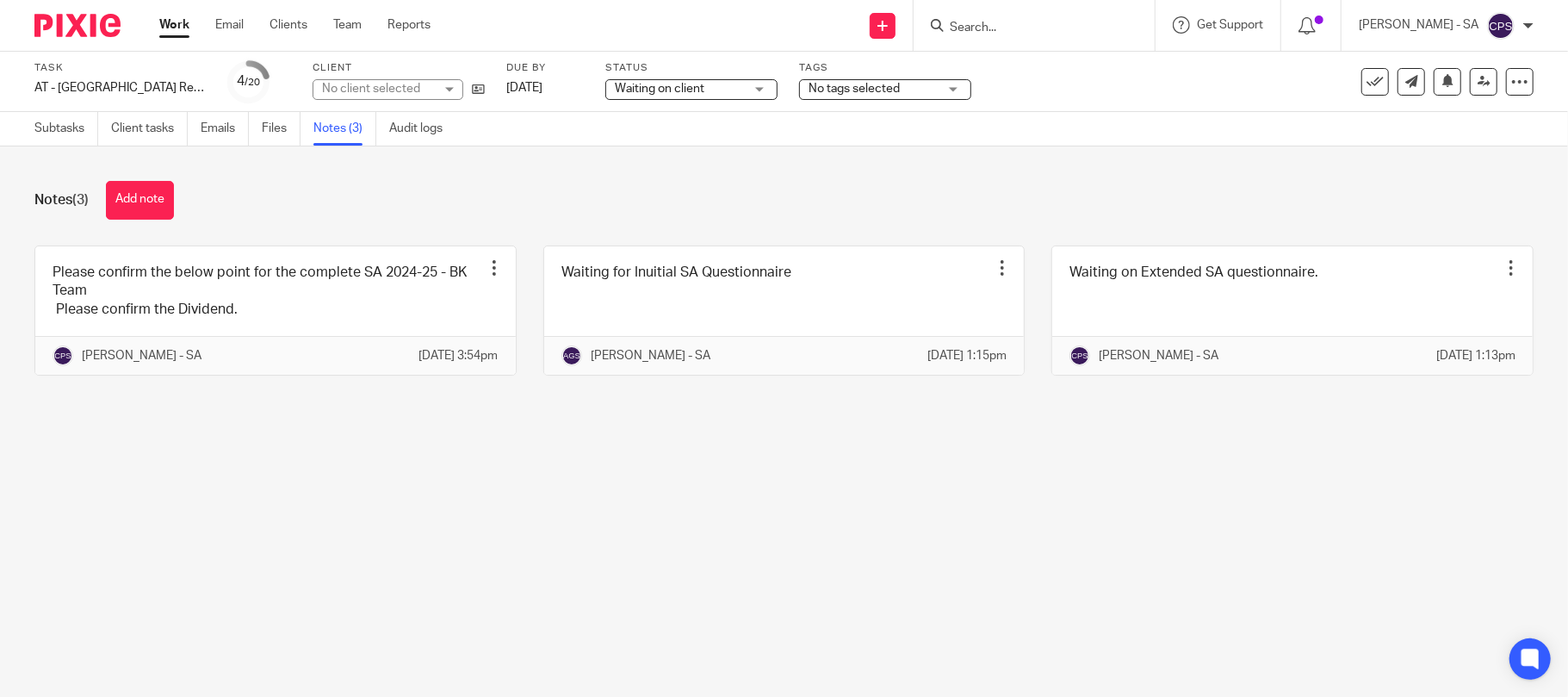
click at [451, 90] on div "No client selected" at bounding box center [389, 89] width 151 height 20
click at [434, 90] on div "No client selected" at bounding box center [378, 88] width 112 height 17
click at [451, 90] on div "No client selected" at bounding box center [389, 89] width 151 height 20
click at [586, 164] on div "Notes (3) Add note Please confirm the below point for the complete SA 2024-25 -…" at bounding box center [784, 291] width 1568 height 289
click at [447, 87] on div "11:11 MANAGEMENT AND AGENCY SERVICE LTD 11:11 MANAGEMENT AND AGENCY SERVICE LTD" at bounding box center [389, 89] width 151 height 20
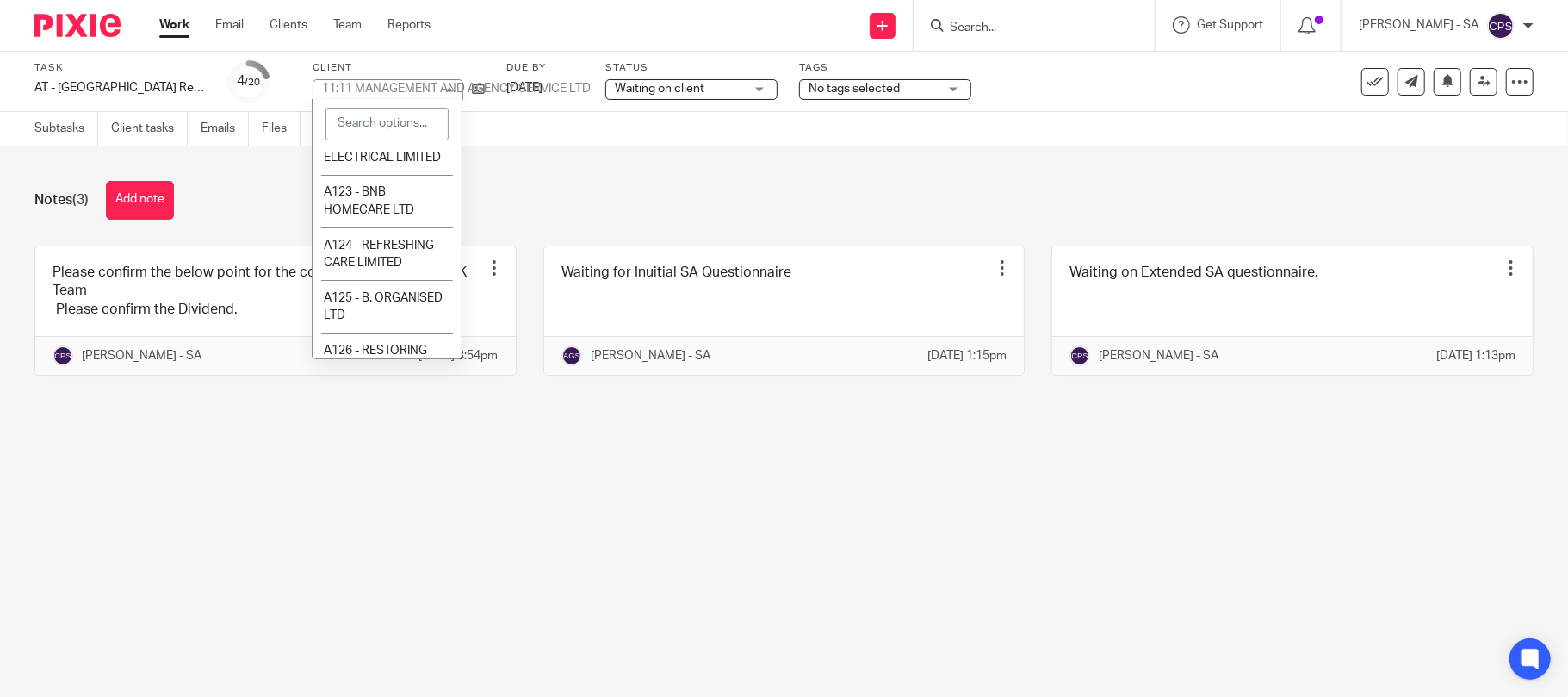
scroll to position [2296, 0]
click at [558, 210] on div "Notes (3) Add note" at bounding box center [784, 200] width 1500 height 39
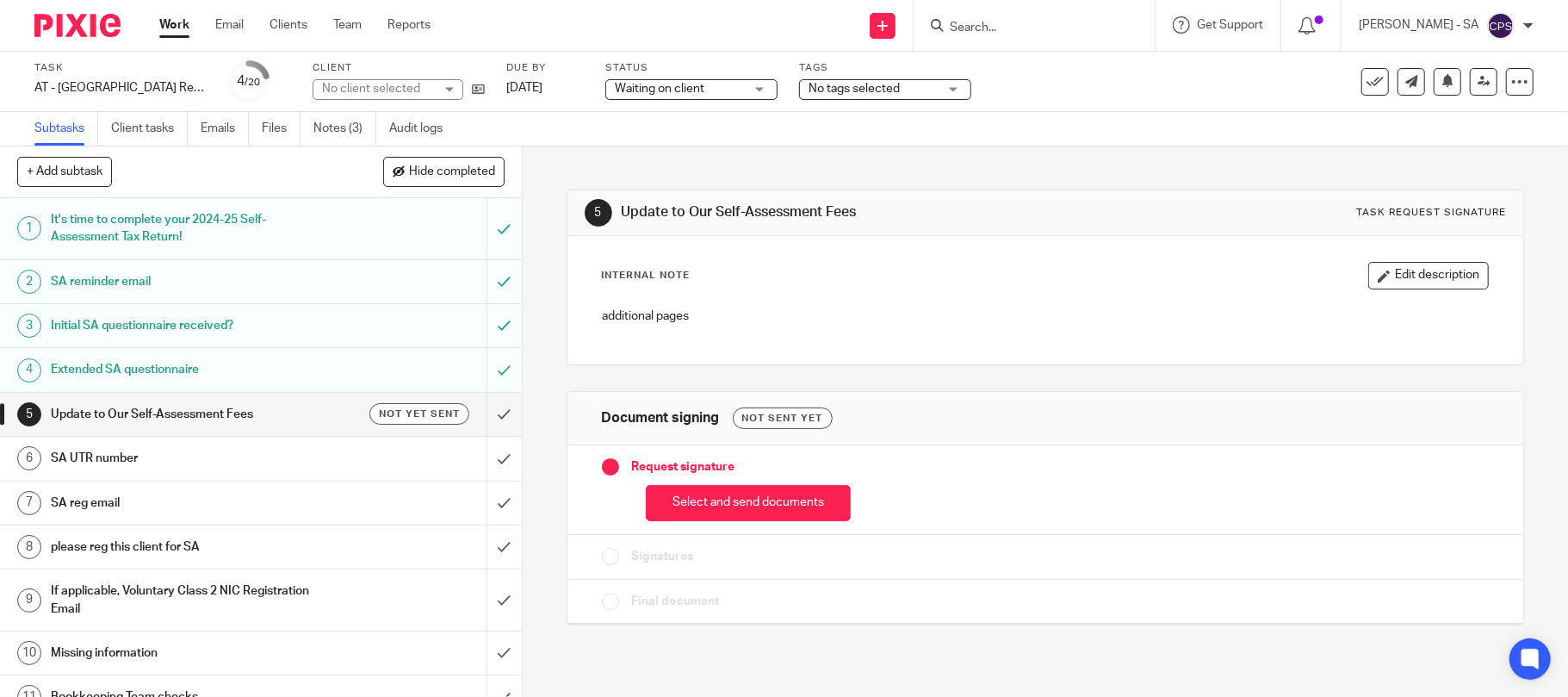
click at [314, 85] on div "No client selected" at bounding box center [389, 89] width 151 height 20
click at [319, 85] on div "No client selected" at bounding box center [389, 89] width 151 height 20
click at [319, 97] on div "No client selected" at bounding box center [389, 89] width 151 height 20
click at [327, 87] on div "No client selected" at bounding box center [371, 88] width 99 height 12
click at [327, 87] on div "No client selected" at bounding box center [378, 88] width 112 height 17
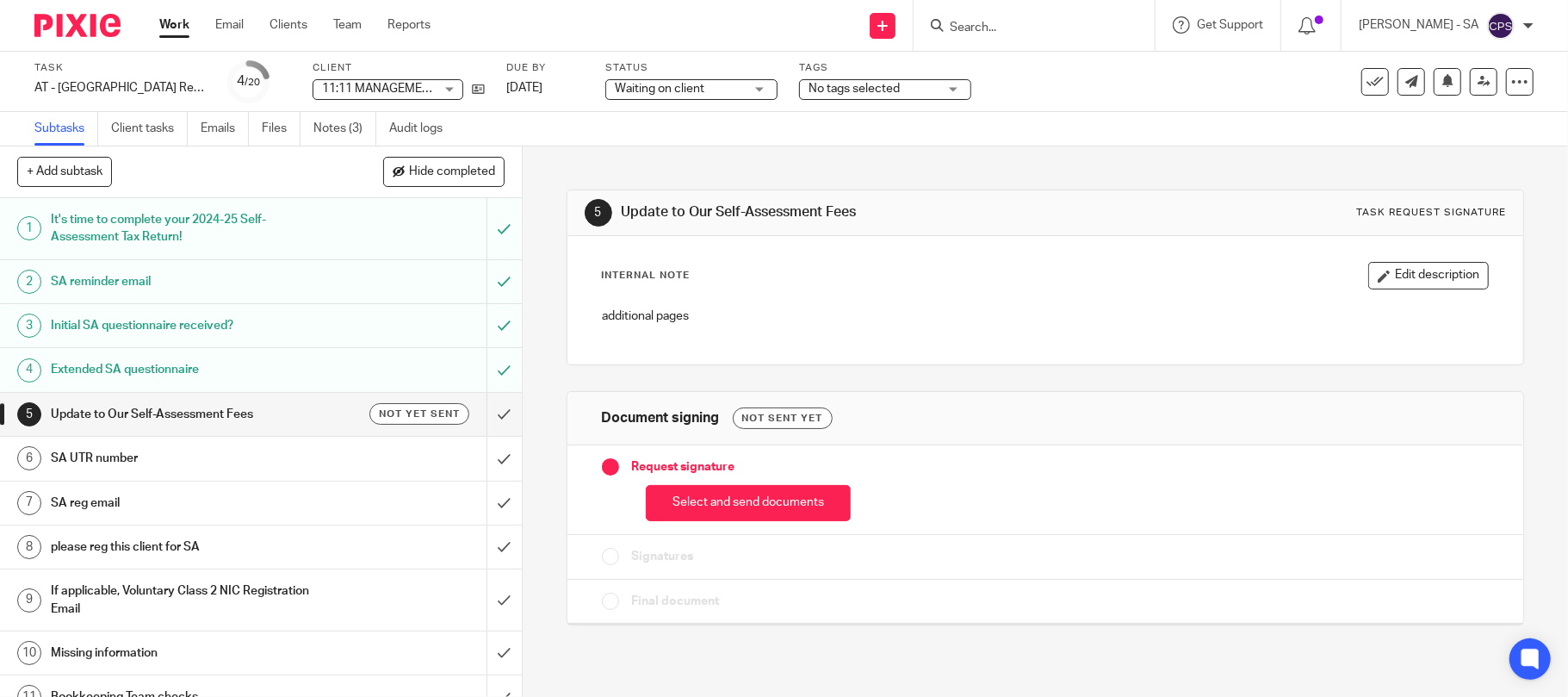
click at [263, 267] on link "2 SA reminder email" at bounding box center [243, 281] width 486 height 43
click at [239, 134] on link "Emails" at bounding box center [225, 129] width 48 height 33
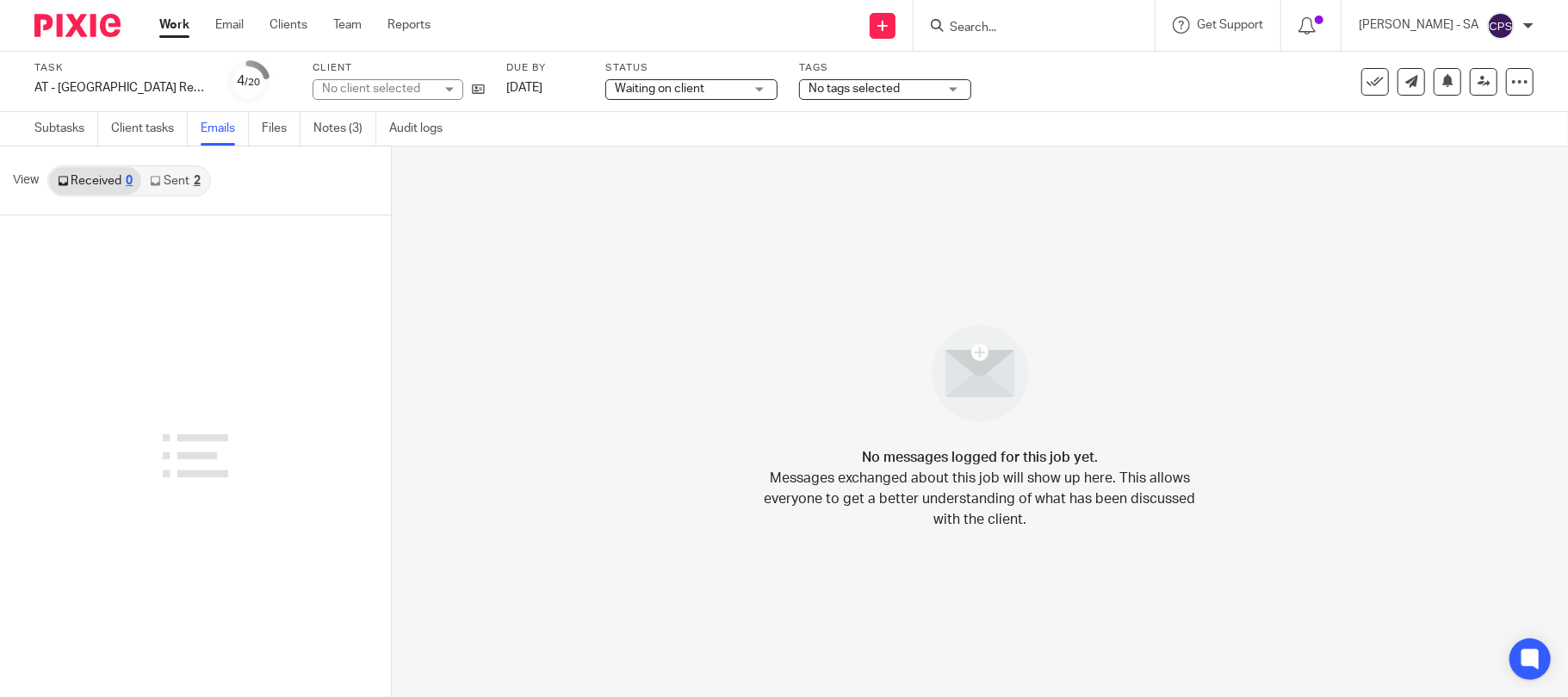
click at [203, 170] on link "Sent 2" at bounding box center [174, 180] width 67 height 28
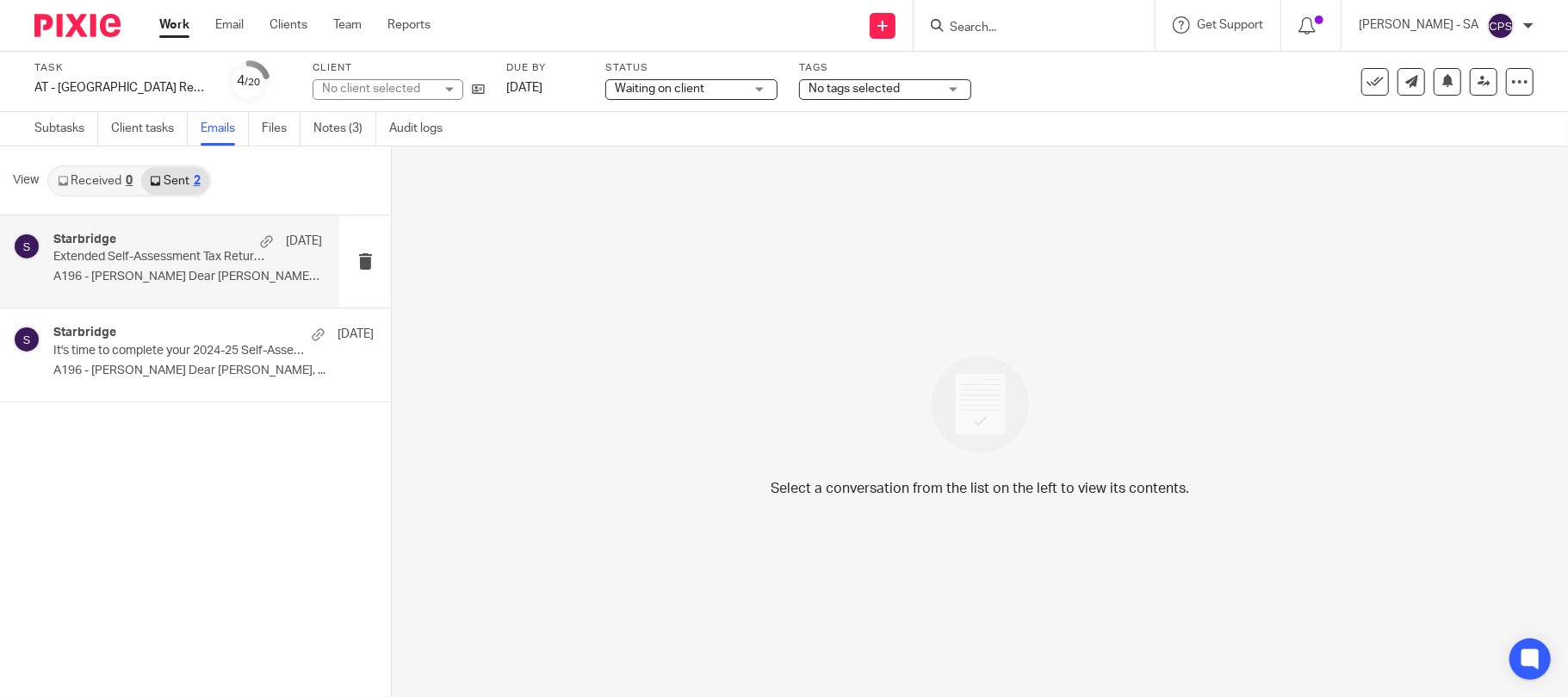
click at [124, 250] on p "Extended Self-Assessment Tax Return Questionnaire" at bounding box center [161, 257] width 215 height 15
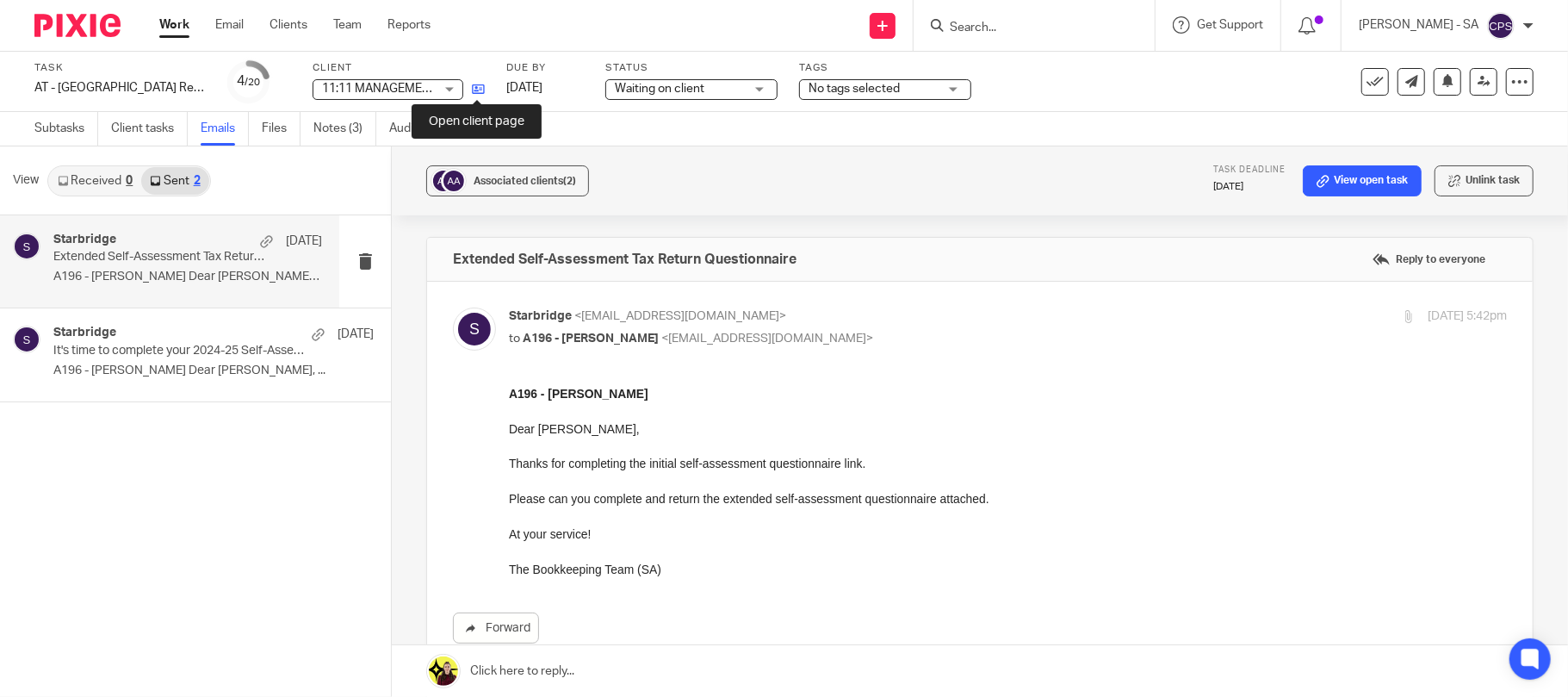
click at [473, 90] on icon at bounding box center [479, 89] width 13 height 13
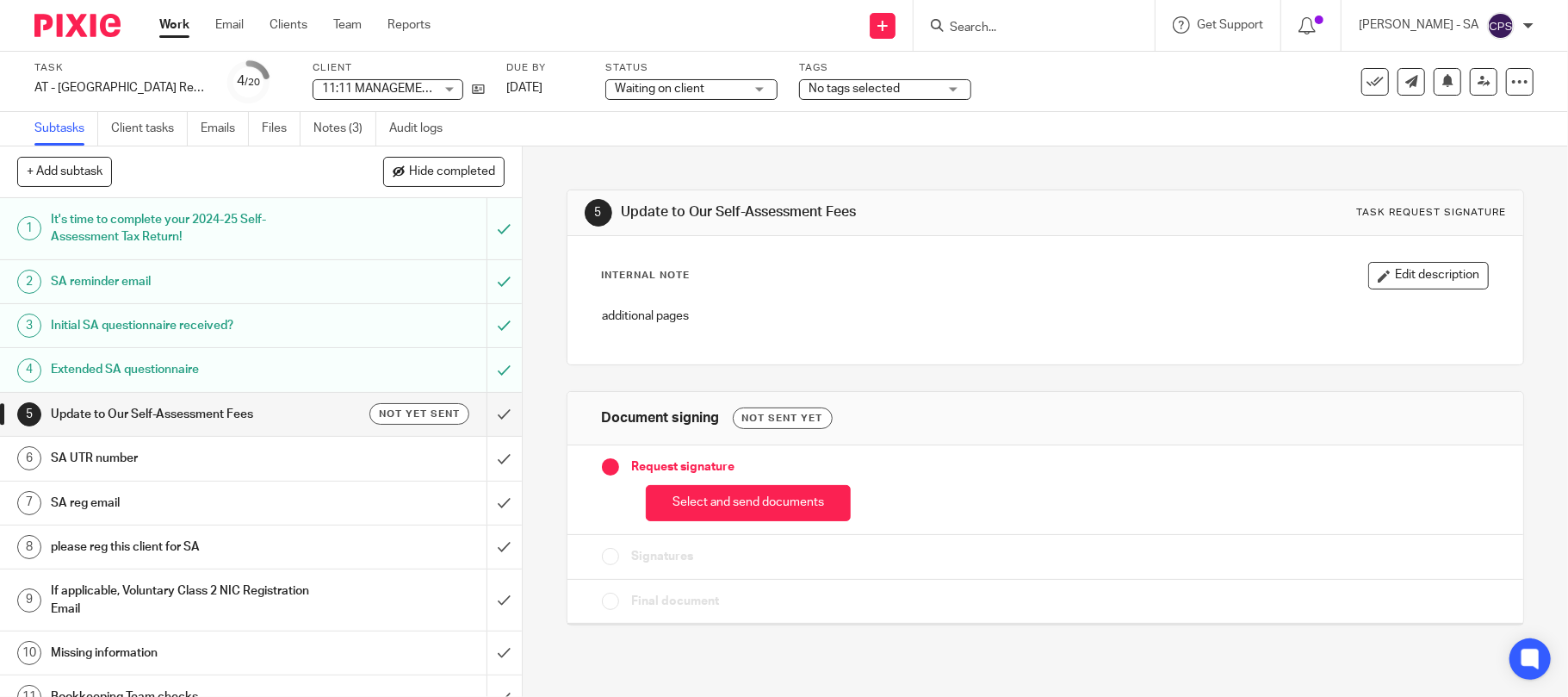
click at [366, 87] on span "11:11 MANAGEMENT AND AGENCY SERVICE LTD" at bounding box center [457, 88] width 269 height 12
click at [589, 136] on div "Subtasks Client tasks Emails Files Notes (3) Audit logs" at bounding box center [784, 129] width 1568 height 34
click at [346, 124] on link "Notes (3)" at bounding box center [344, 129] width 63 height 33
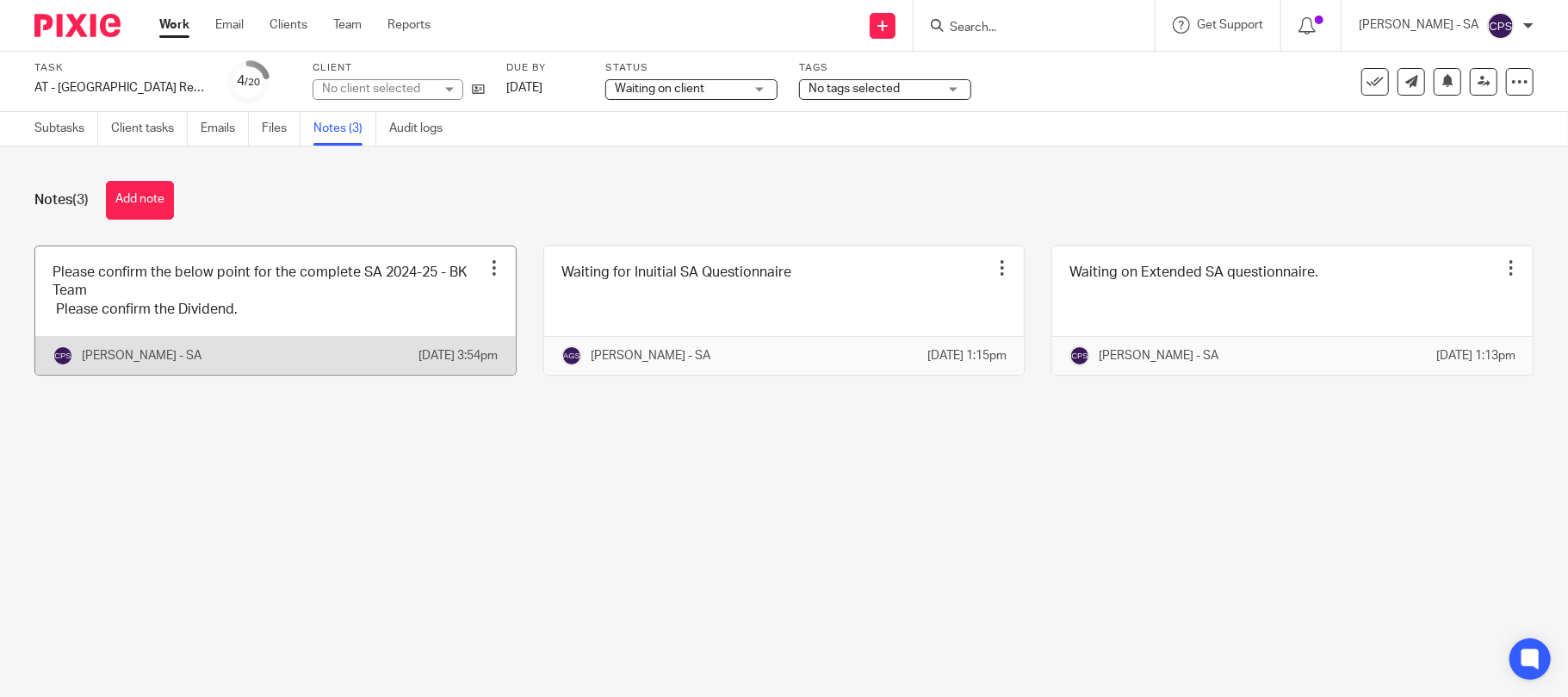
click at [257, 314] on link at bounding box center [275, 310] width 481 height 128
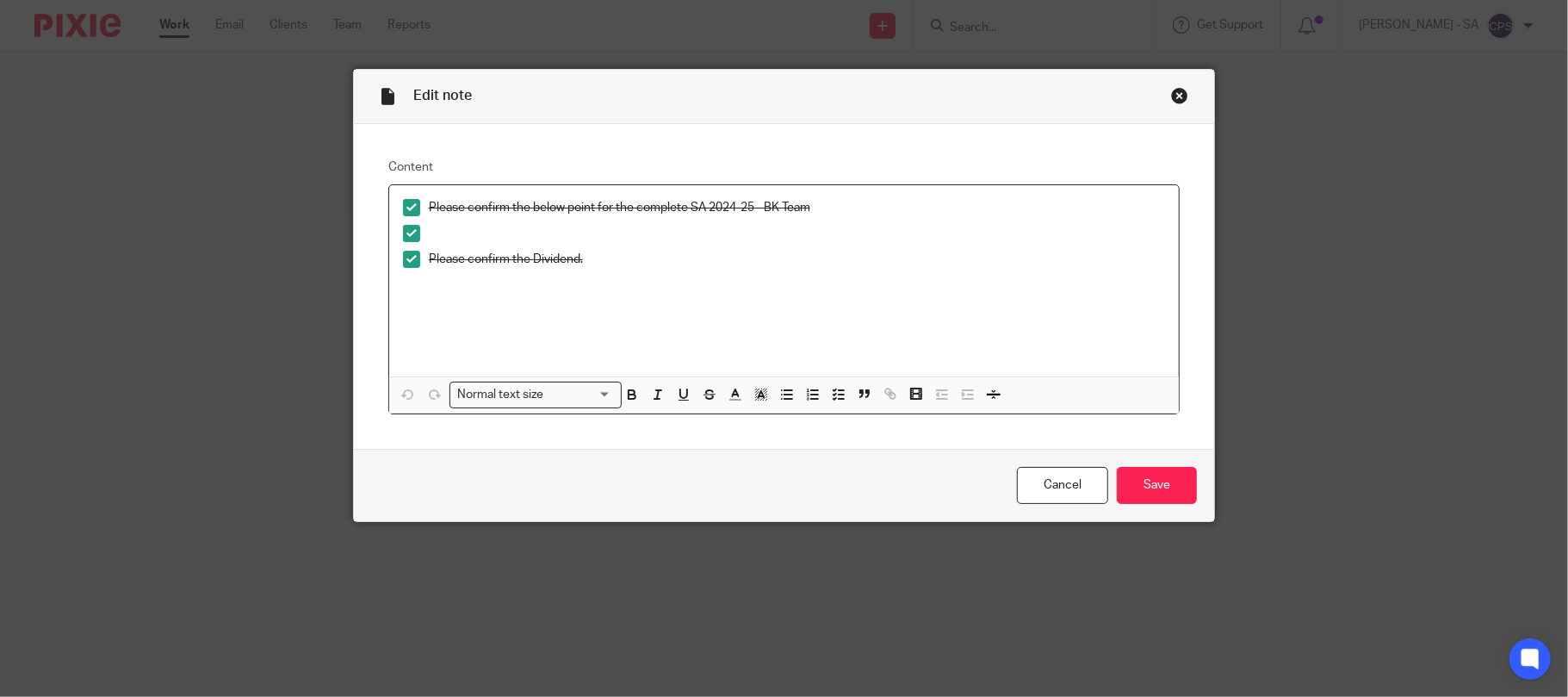
click at [1171, 94] on div "Close this dialog window" at bounding box center [1179, 95] width 17 height 17
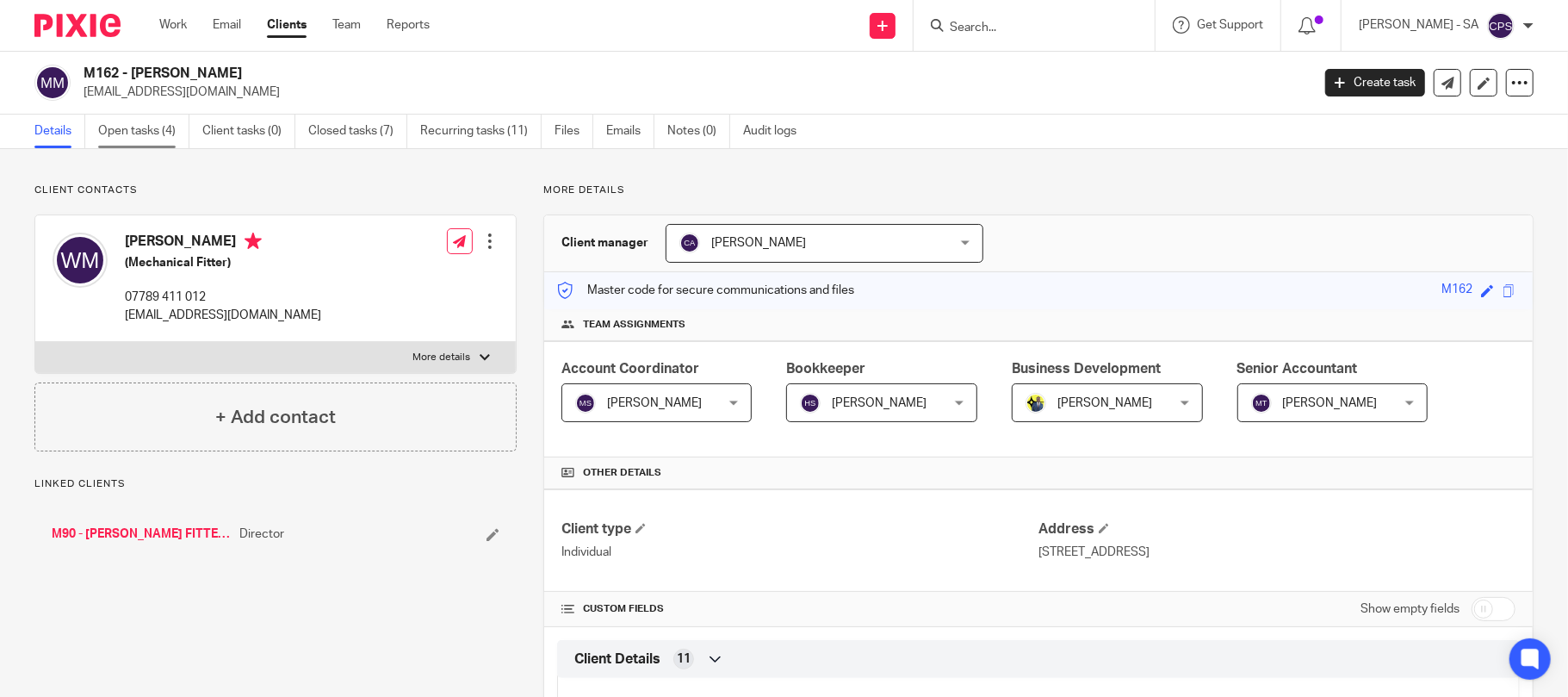
click at [125, 133] on link "Open tasks (4)" at bounding box center [144, 131] width 91 height 33
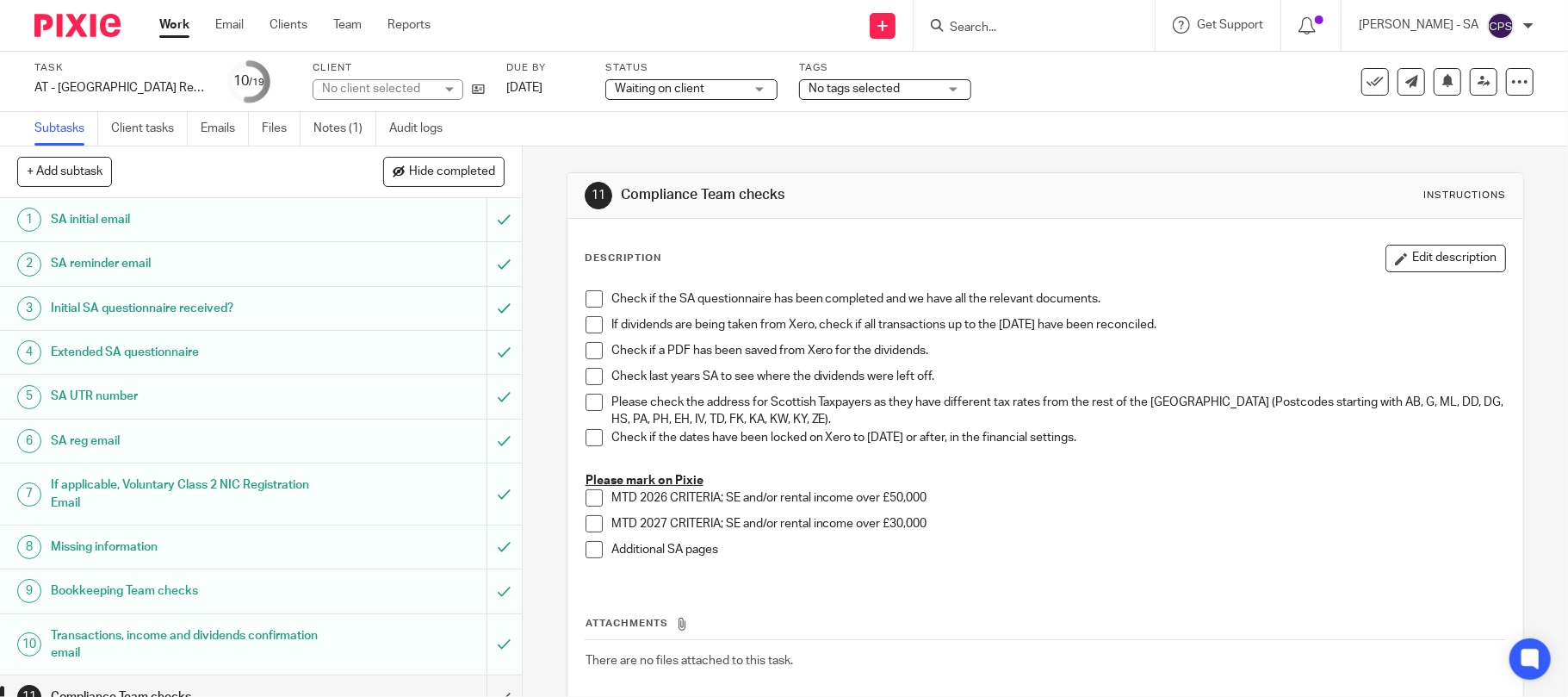
click at [340, 138] on link "Notes (1)" at bounding box center [344, 129] width 63 height 33
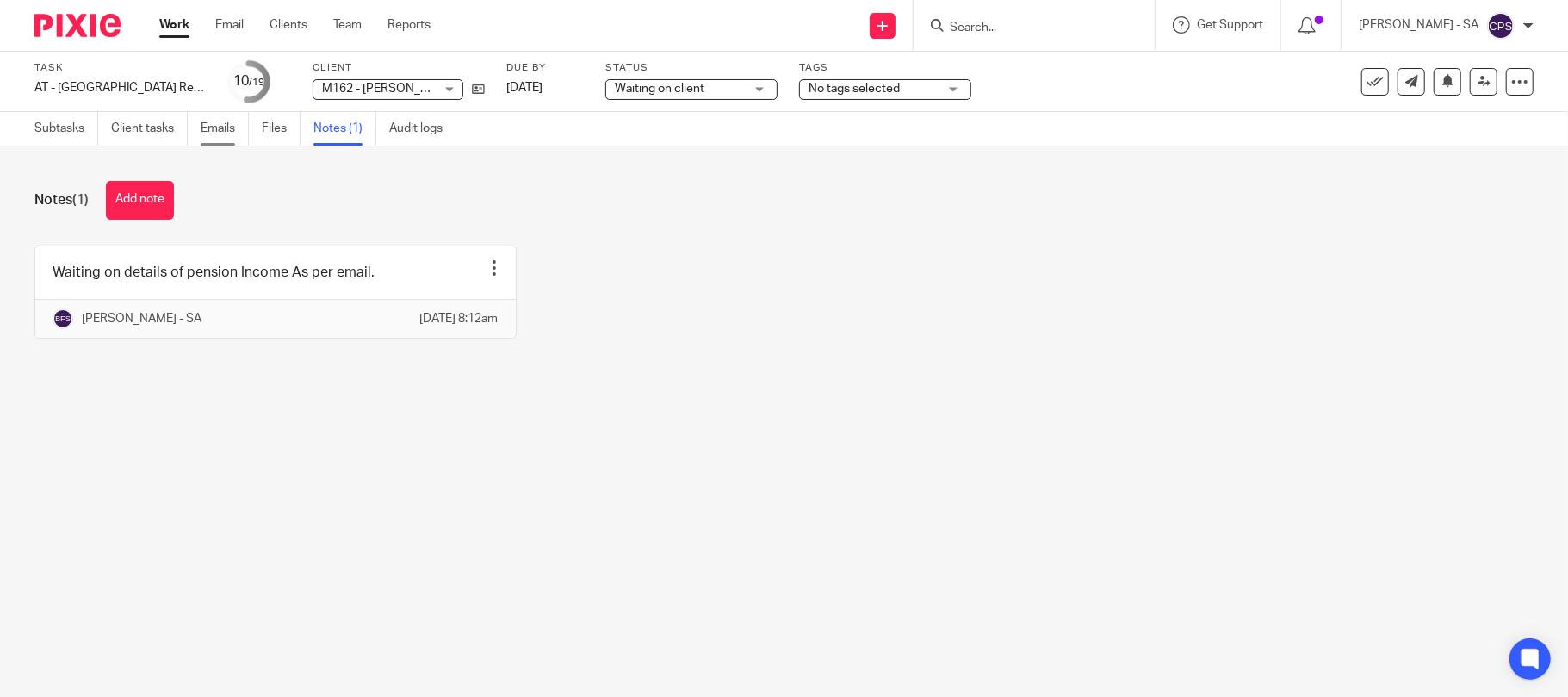
click at [219, 132] on link "Emails" at bounding box center [225, 129] width 48 height 33
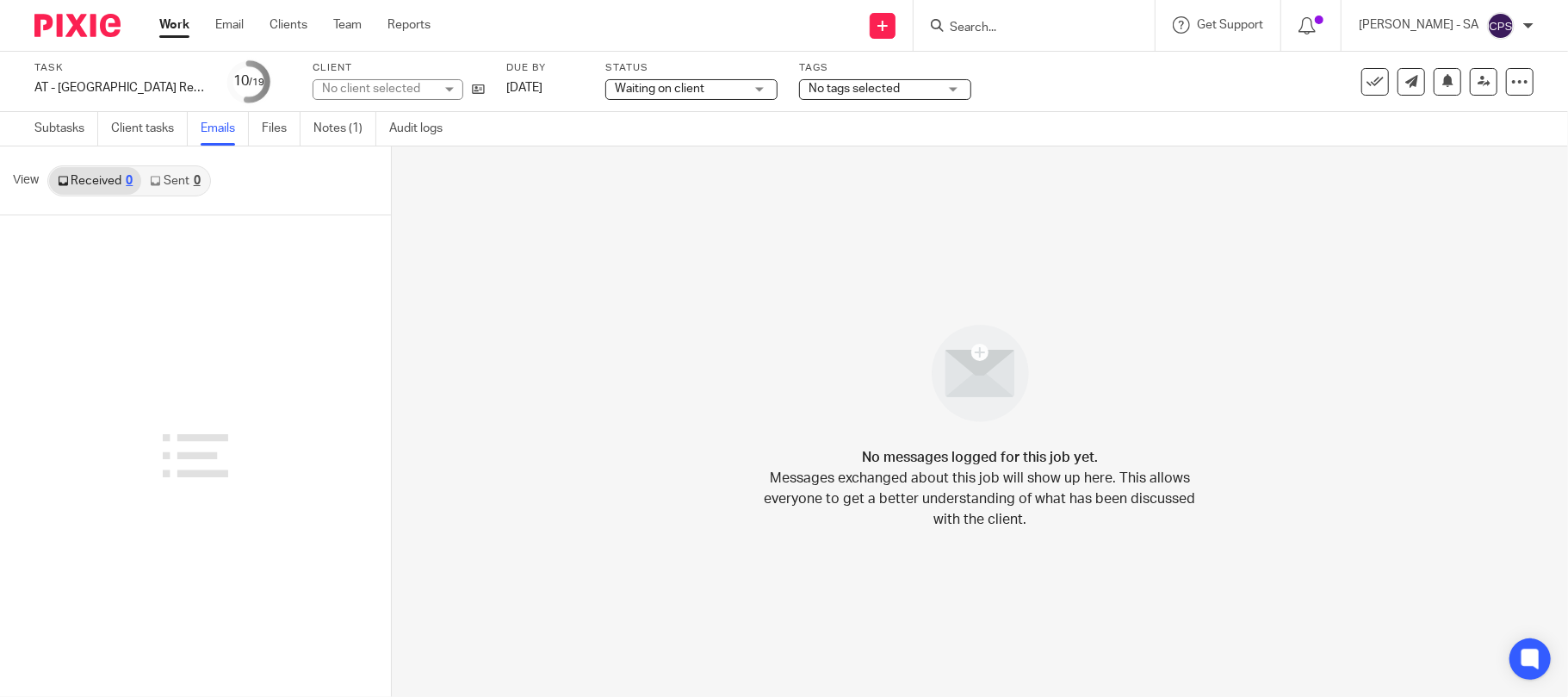
click at [196, 180] on div "0" at bounding box center [196, 180] width 6 height 12
click at [279, 124] on link "Files" at bounding box center [281, 129] width 39 height 33
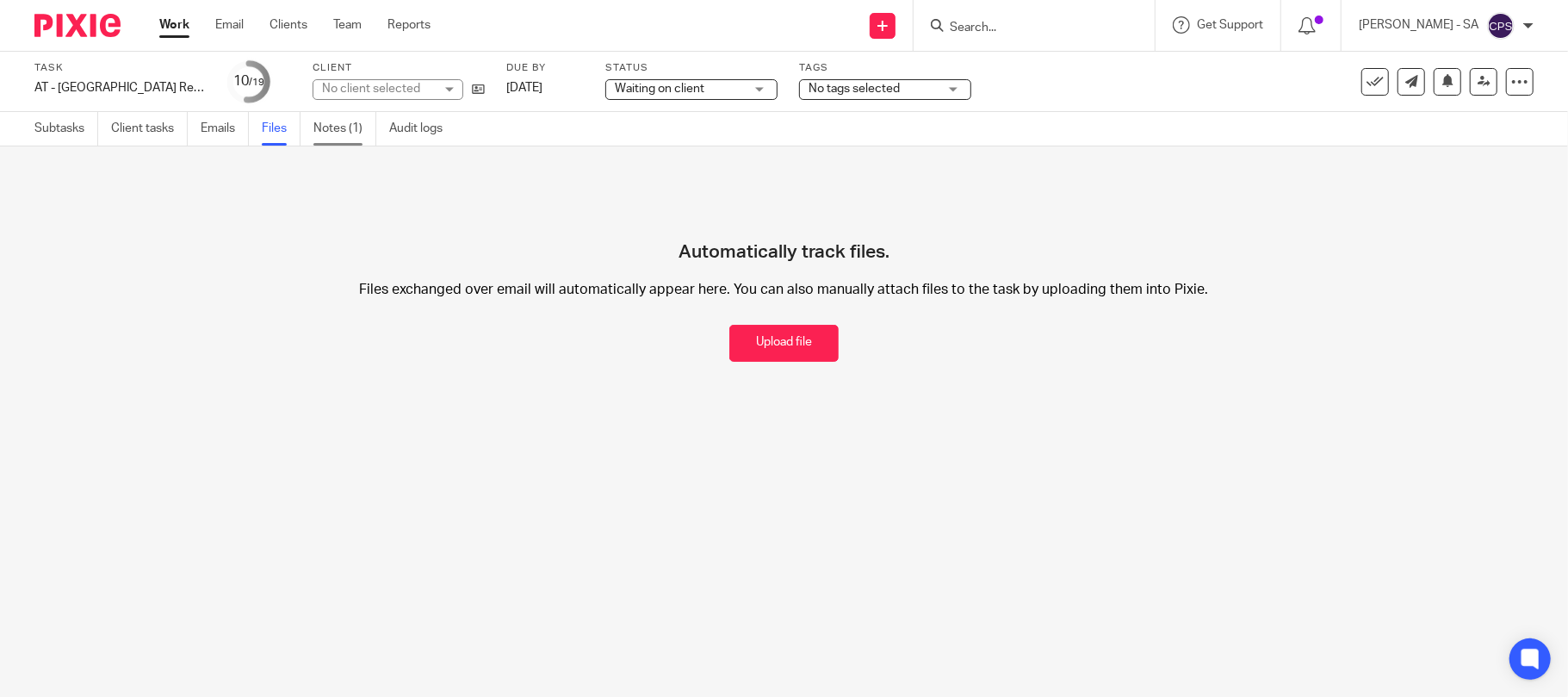
click at [370, 124] on link "Notes (1)" at bounding box center [344, 129] width 63 height 33
